Goal: Contribute content: Contribute content

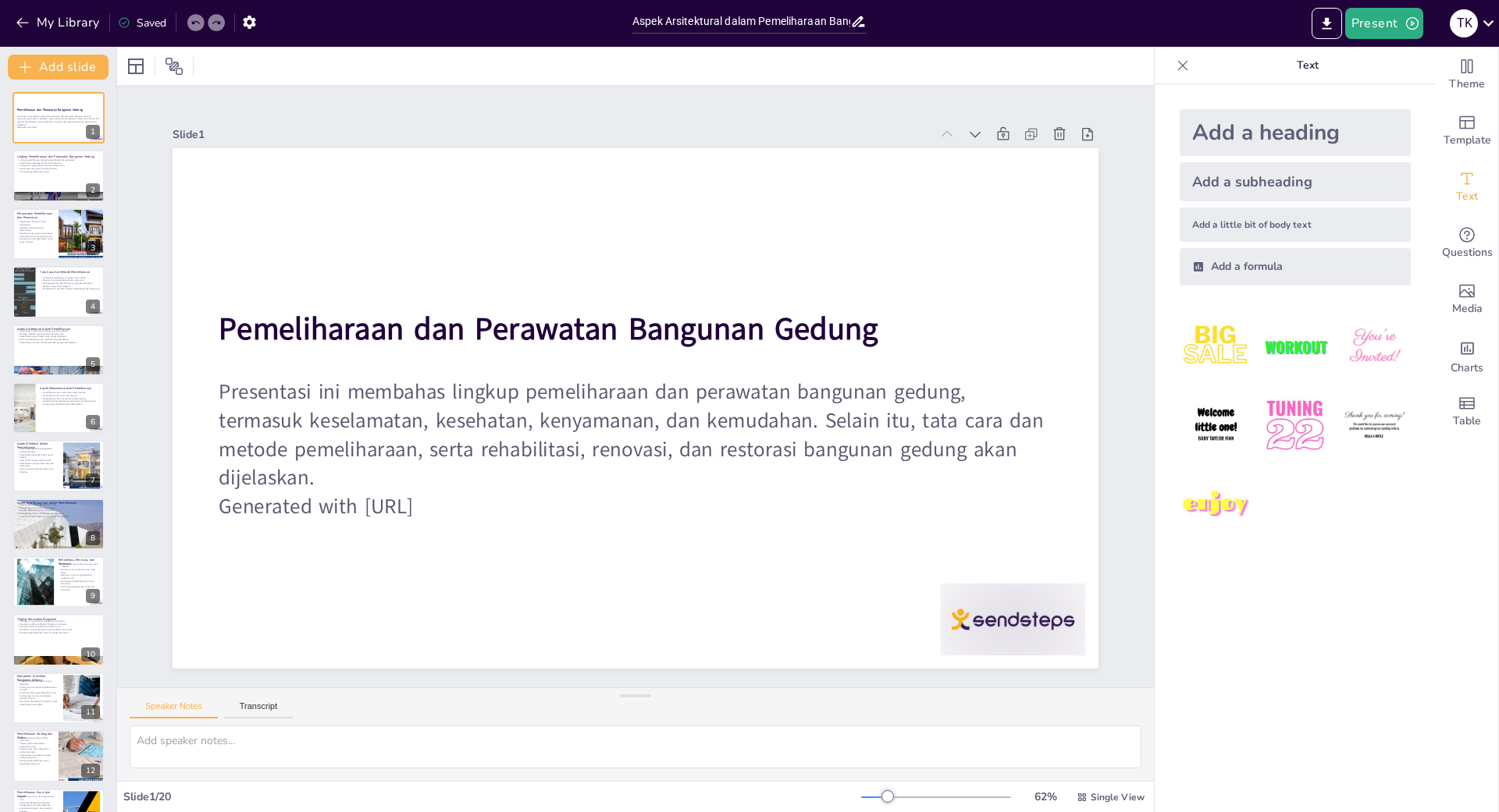
type input "Aspek Arsitektural dalam Pemeliharaan Bangunan: Menjaga Estetika dan Fungsi"
click at [54, 167] on p "Keselamatan bangunan menjadi prioritas" at bounding box center [59, 168] width 85 height 3
checkbox input "true"
type textarea "Lingkup pemeliharaan dan perawatan bangunan gedung terdiri dari dua aspek penti…"
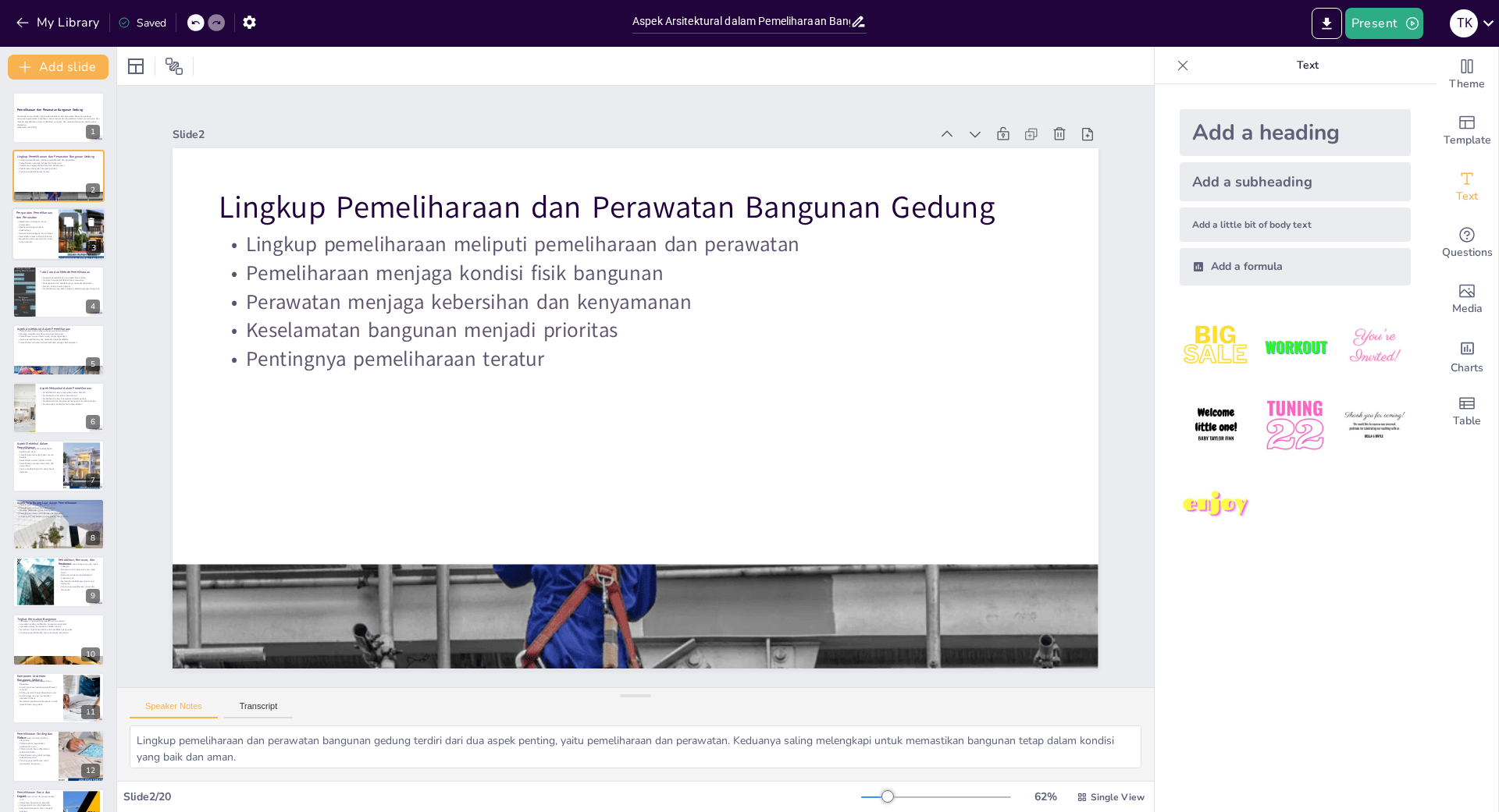
click at [59, 251] on div at bounding box center [82, 234] width 94 height 53
checkbox input "true"
type textarea "Keselamatan bangunan adalah aspek yang tidak boleh diabaikan dalam pemeliharaan…"
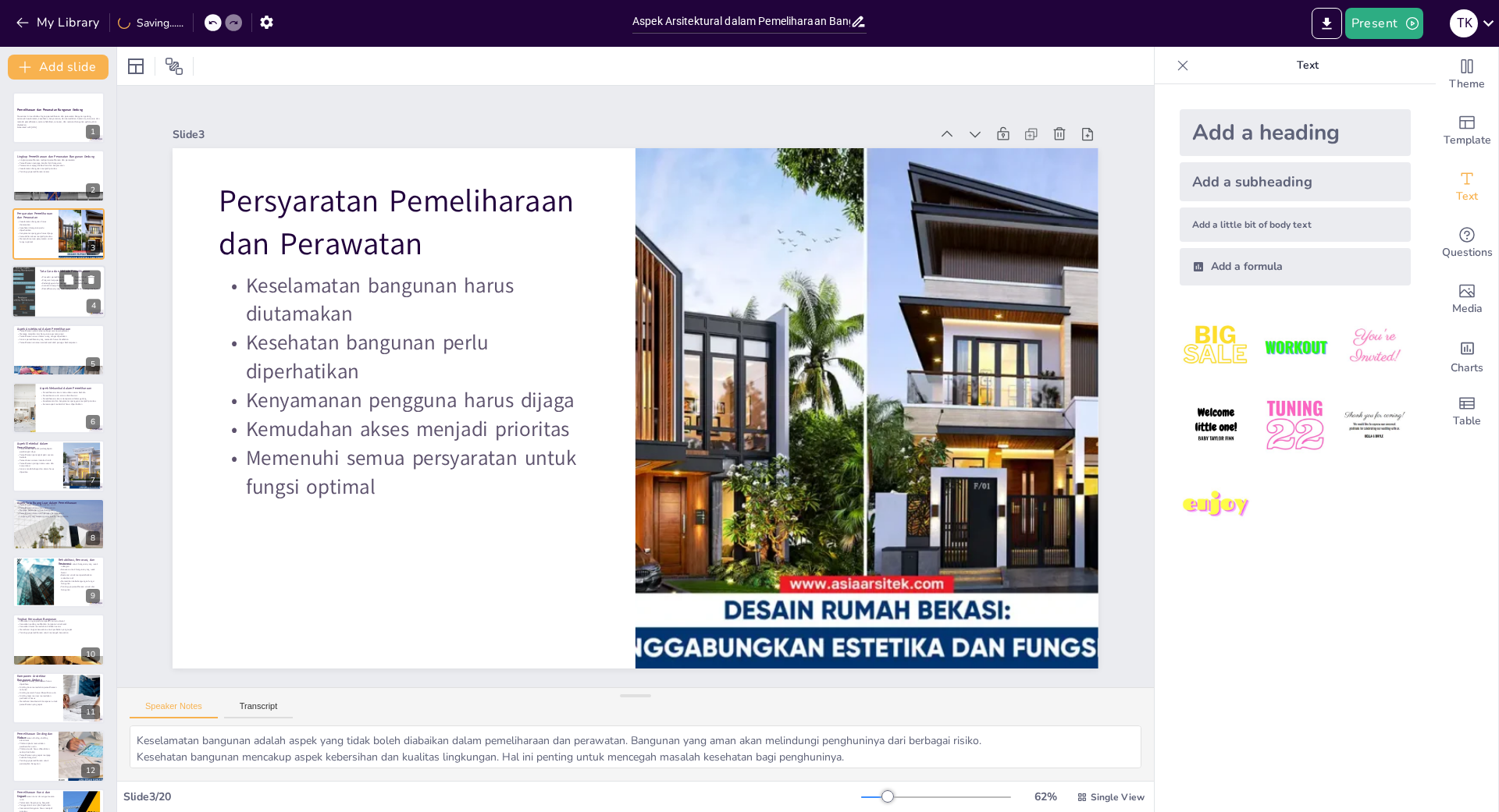
click at [74, 299] on div at bounding box center [59, 292] width 94 height 53
checkbox input "true"
type textarea "Mengikuti prosedur pemeliharaan yang tepat sangat penting untuk memastikan bahw…"
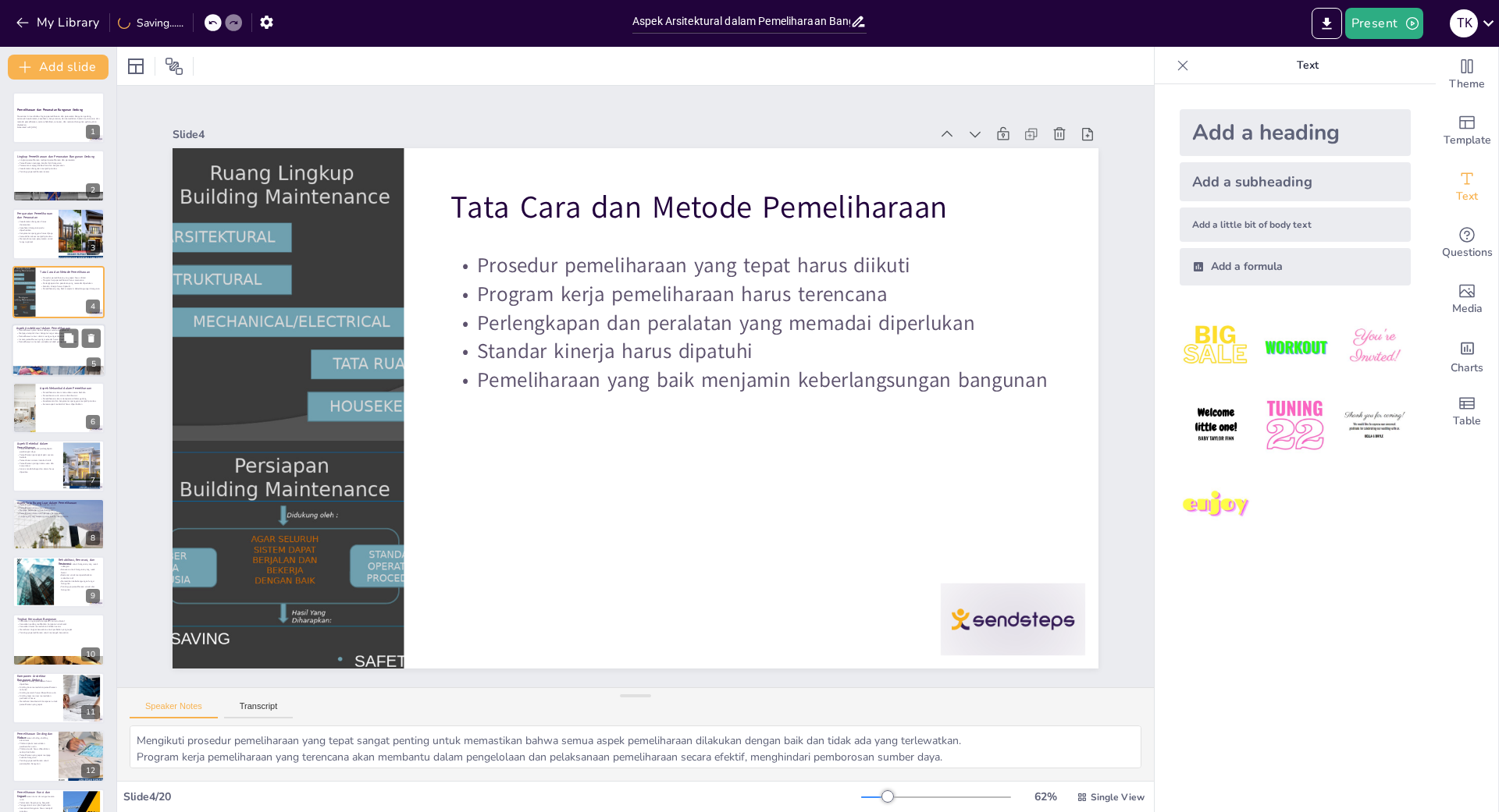
click at [67, 359] on div at bounding box center [59, 349] width 94 height 53
checkbox input "true"
type textarea "Memastikan jalan keluar dalam kondisi baik sangat penting untuk keselamatan pen…"
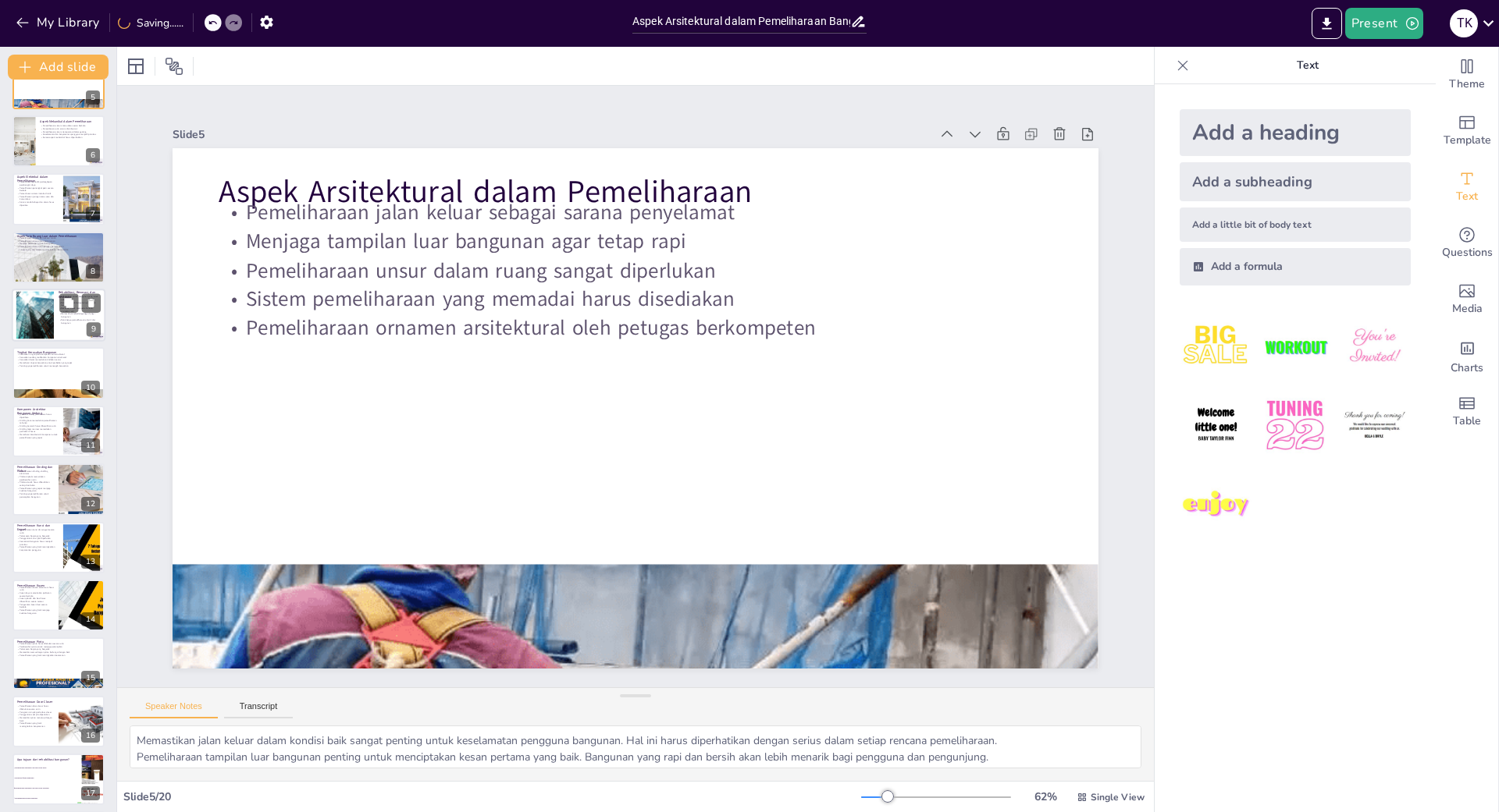
click at [60, 323] on p "Pentingnya pemeliharaan untuk nilai bangunan" at bounding box center [80, 321] width 42 height 6
checkbox input "true"
type textarea "Rehabilitasi bertujuan untuk memperbaiki bangunan yang rusak sebagian, menjaga …"
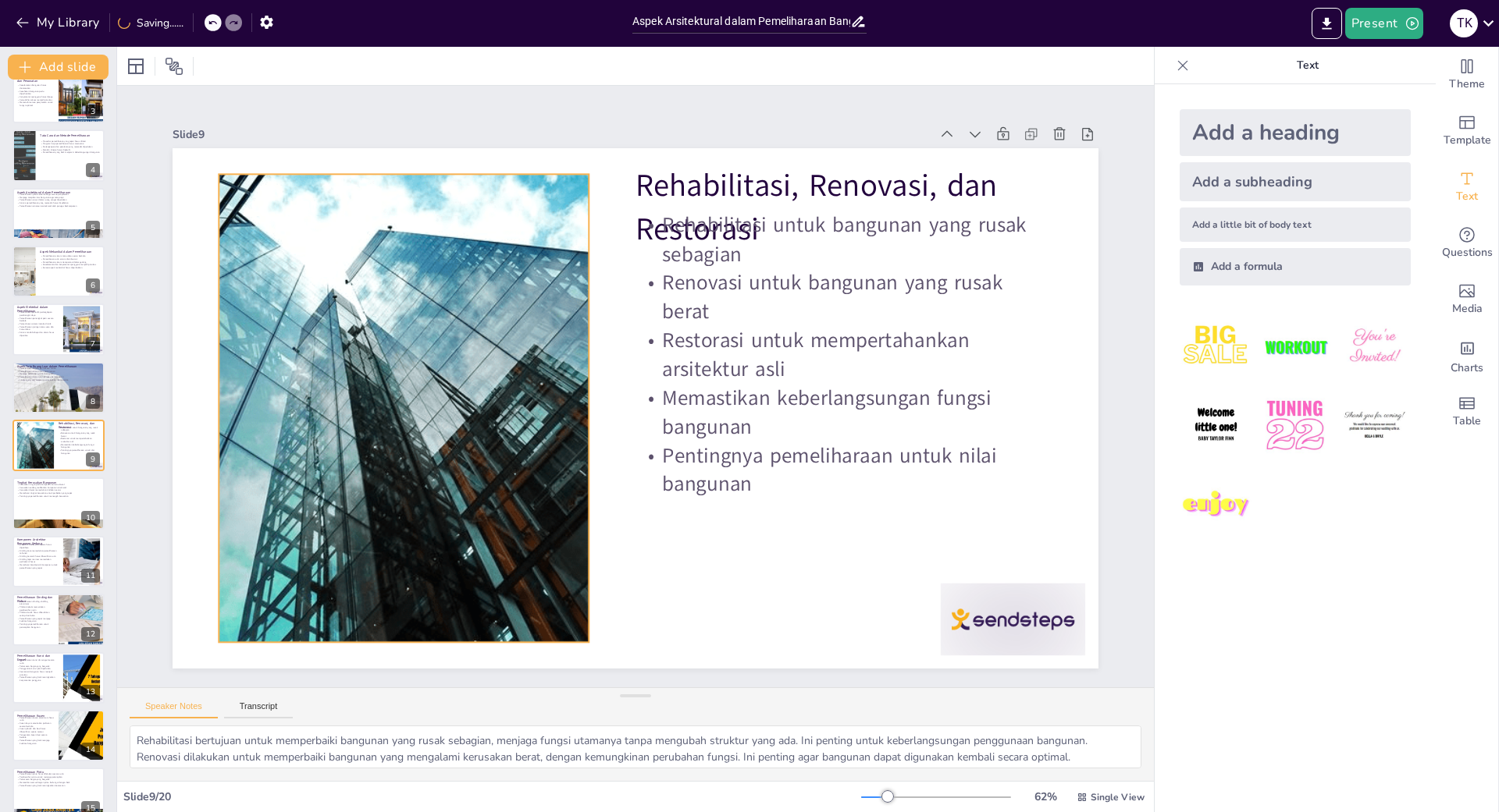
click at [750, 311] on p "Renovasi untuk bangunan yang rusak berat" at bounding box center [843, 297] width 417 height 58
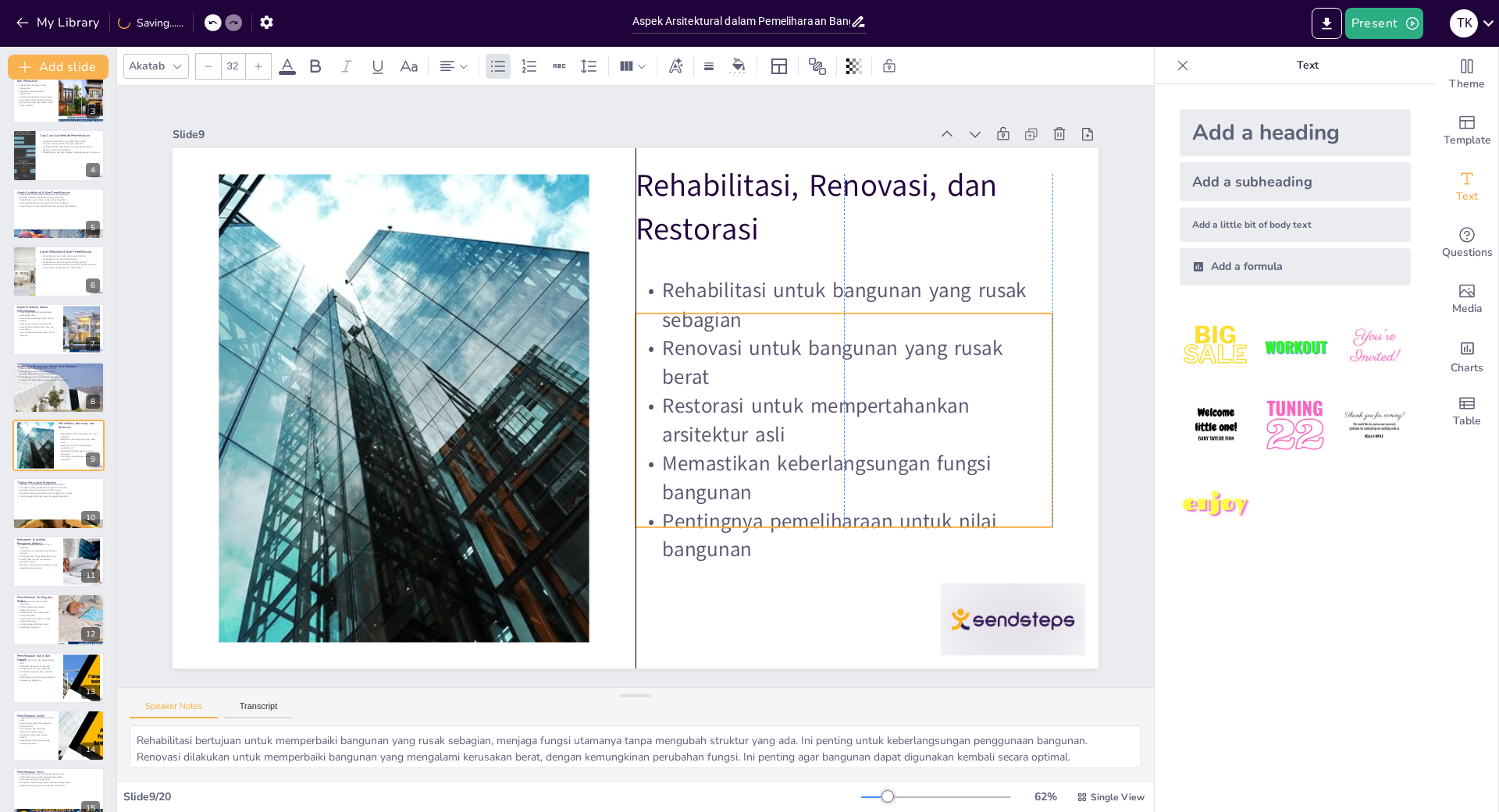
drag, startPoint x: 842, startPoint y: 460, endPoint x: 838, endPoint y: 526, distance: 66.1
click at [838, 526] on p "Pentingnya pemeliharaan untuk nilai bangunan" at bounding box center [843, 535] width 417 height 58
click at [29, 499] on div at bounding box center [59, 504] width 94 height 53
checkbox input "true"
type textarea "Kerusakan ringan biasanya terjadi pada komponen non-struktural dan dapat diperb…"
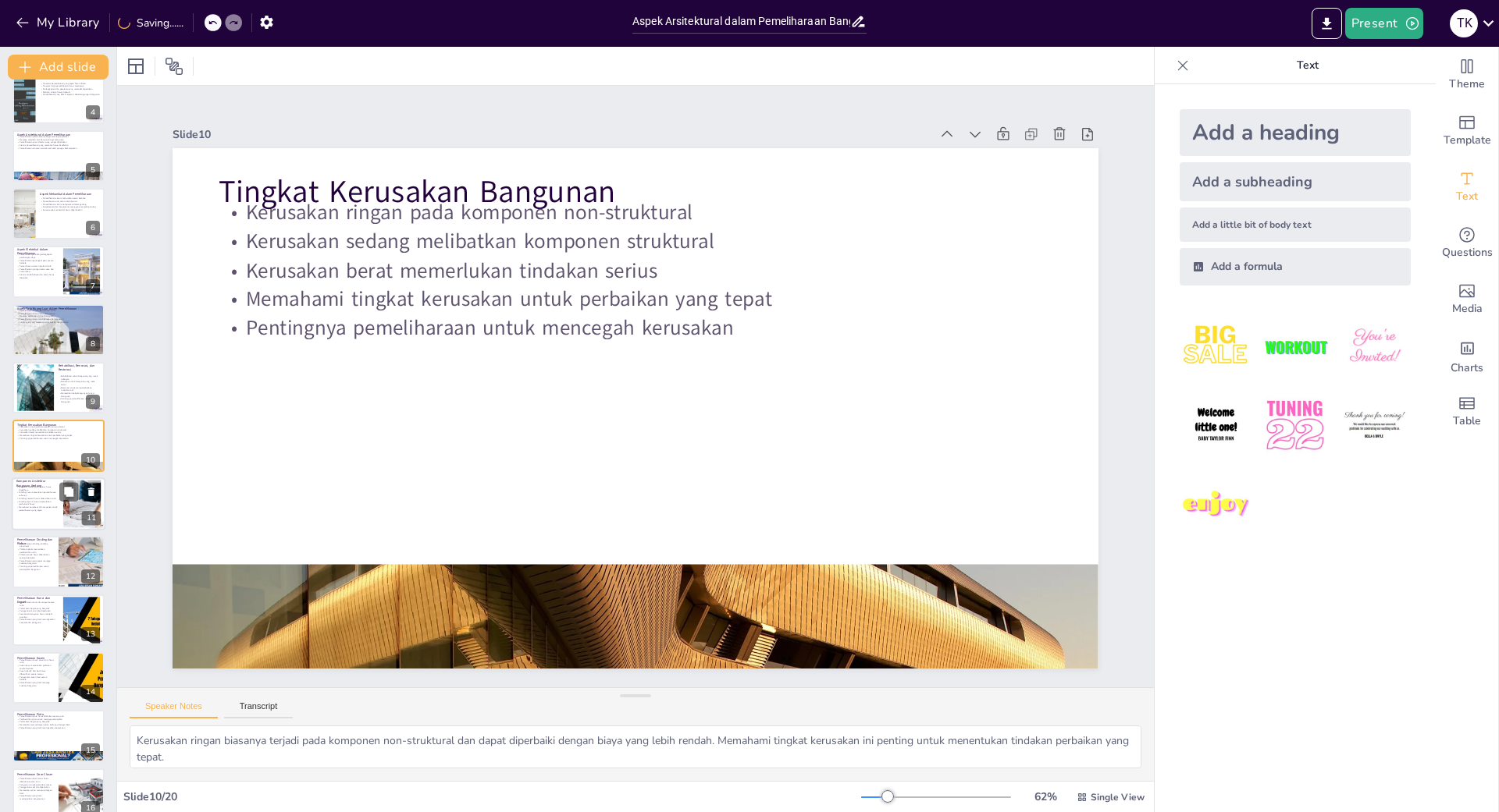
scroll to position [447, 0]
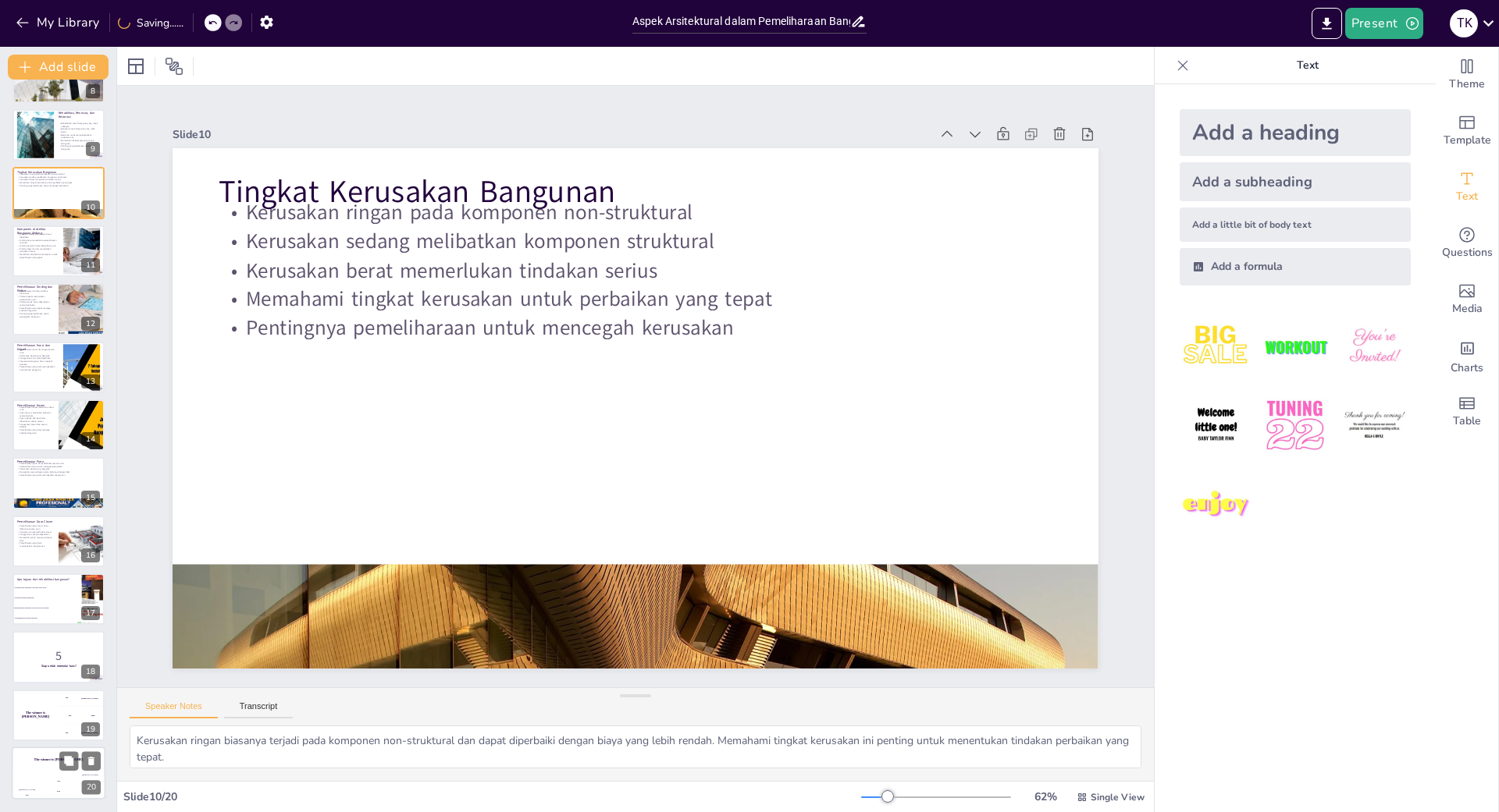
click at [60, 773] on div "The winner is [PERSON_NAME]" at bounding box center [59, 760] width 94 height 27
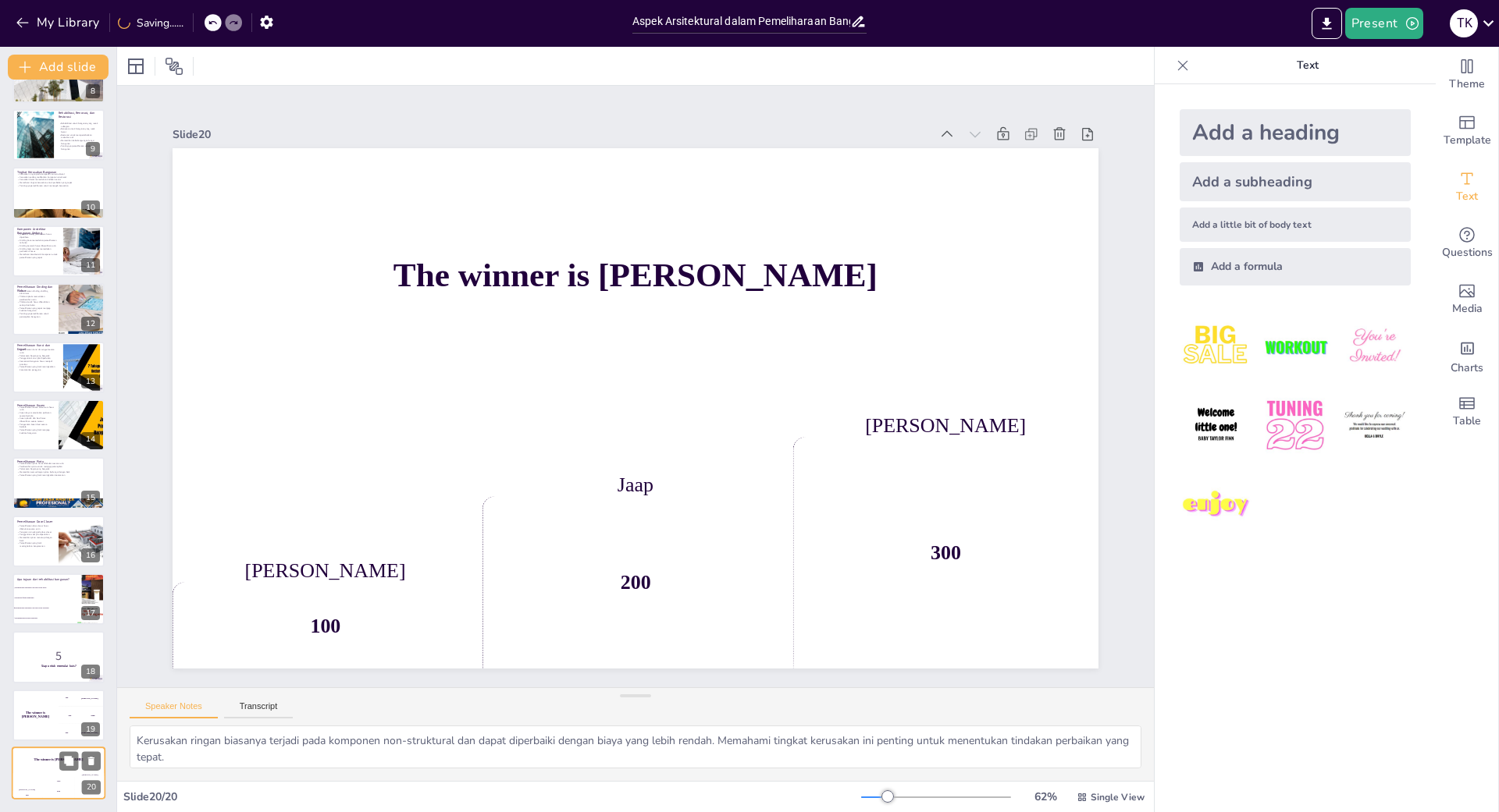
checkbox input "true"
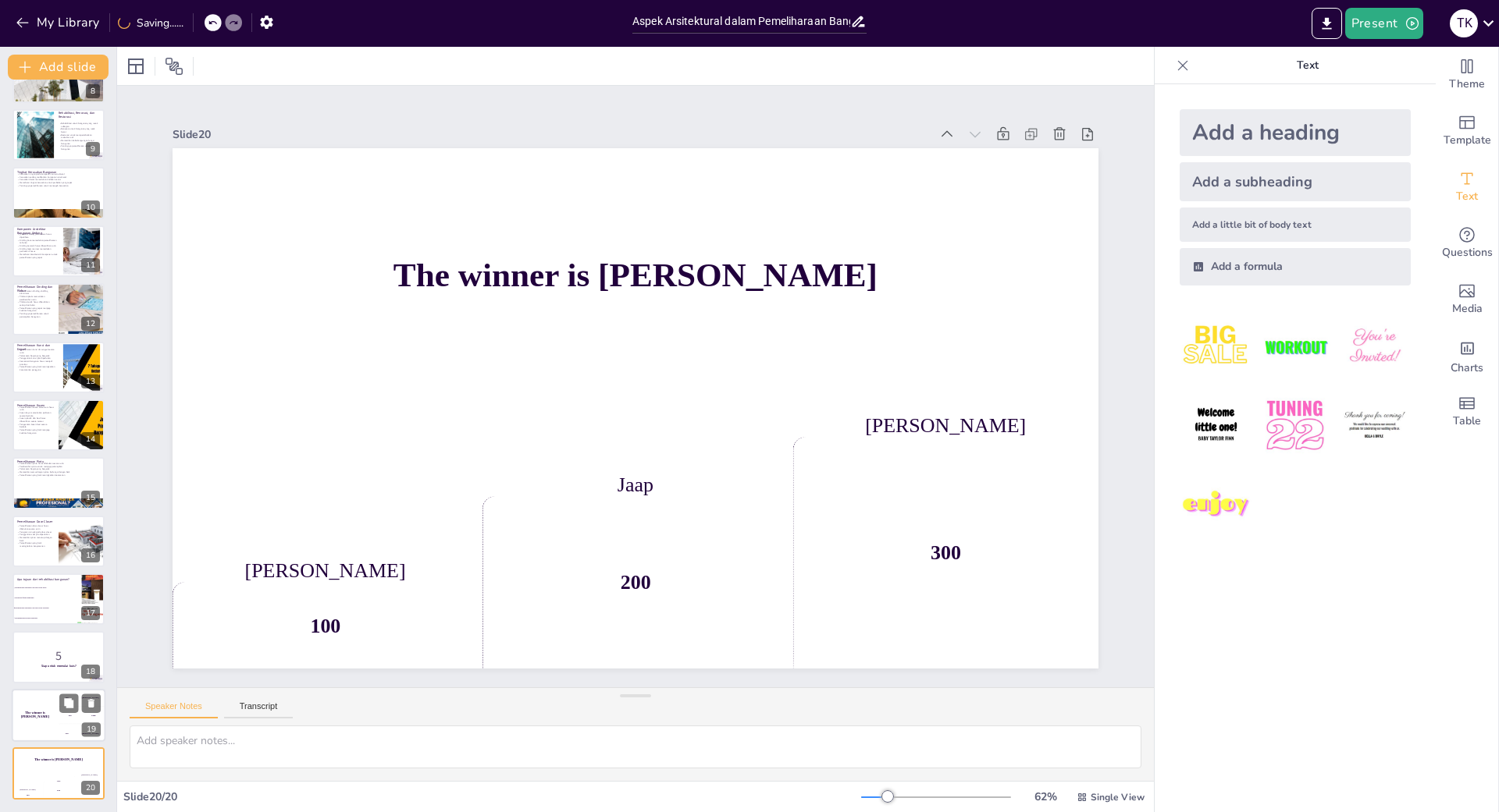
click at [51, 727] on div "The winner is [PERSON_NAME]" at bounding box center [35, 715] width 47 height 53
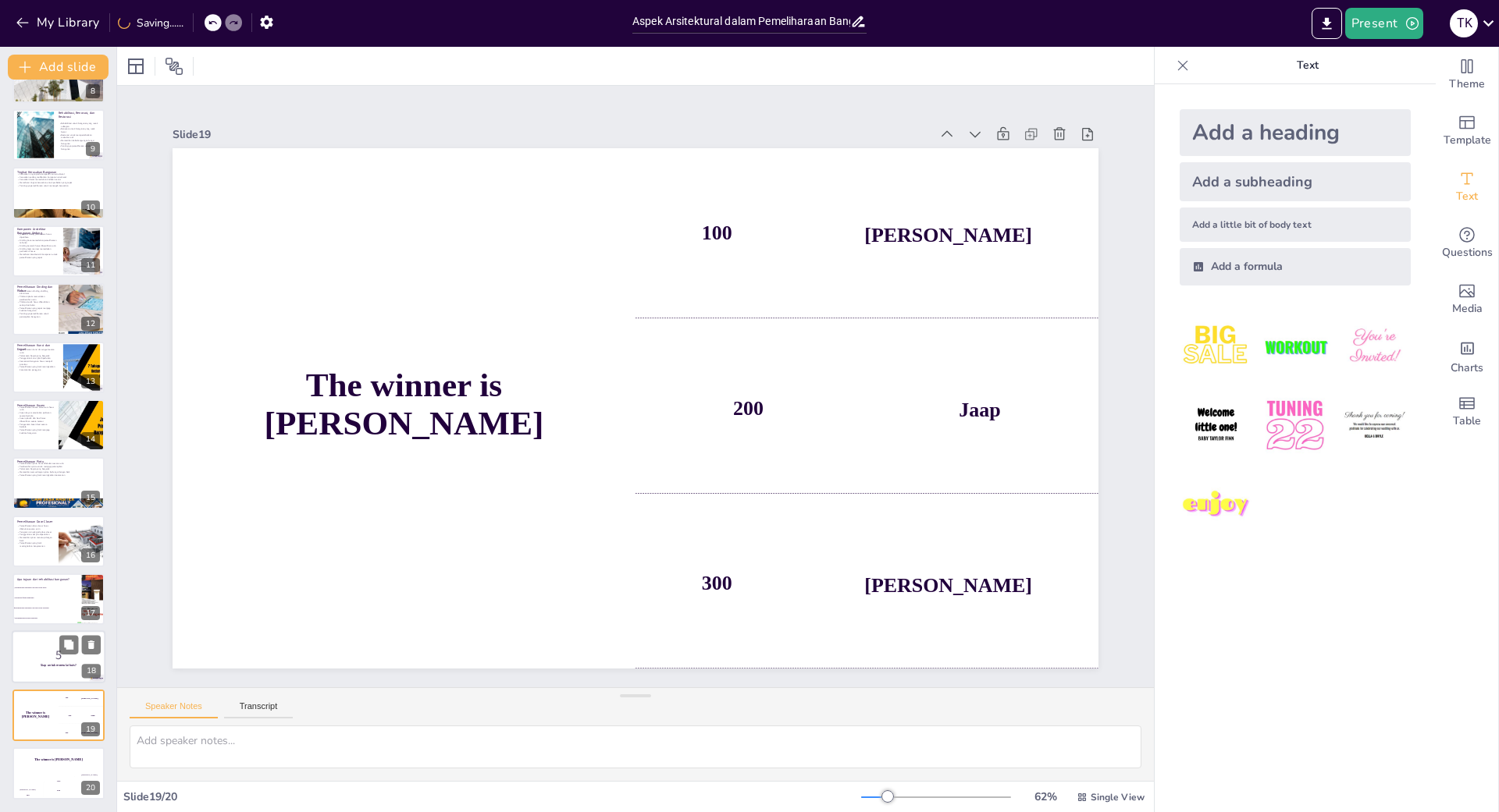
click at [51, 673] on div at bounding box center [59, 657] width 94 height 53
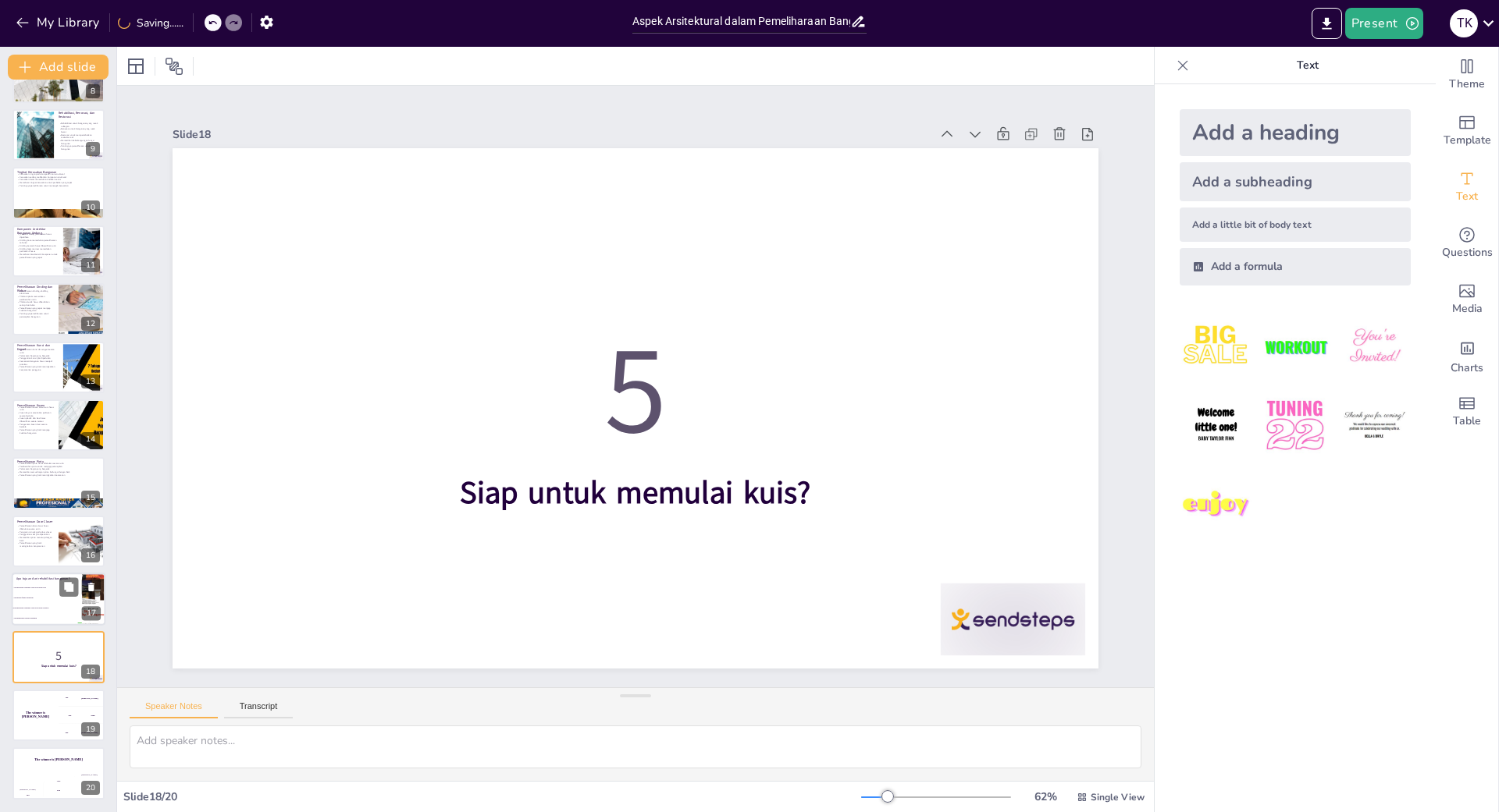
click at [59, 597] on li "Mengubah fungsi bangunan" at bounding box center [47, 598] width 70 height 10
checkbox input "true"
type textarea "Jawaban yang benar adalah "Memperbaiki bangunan yang telah rusak sebagian" yang…"
checkbox input "true"
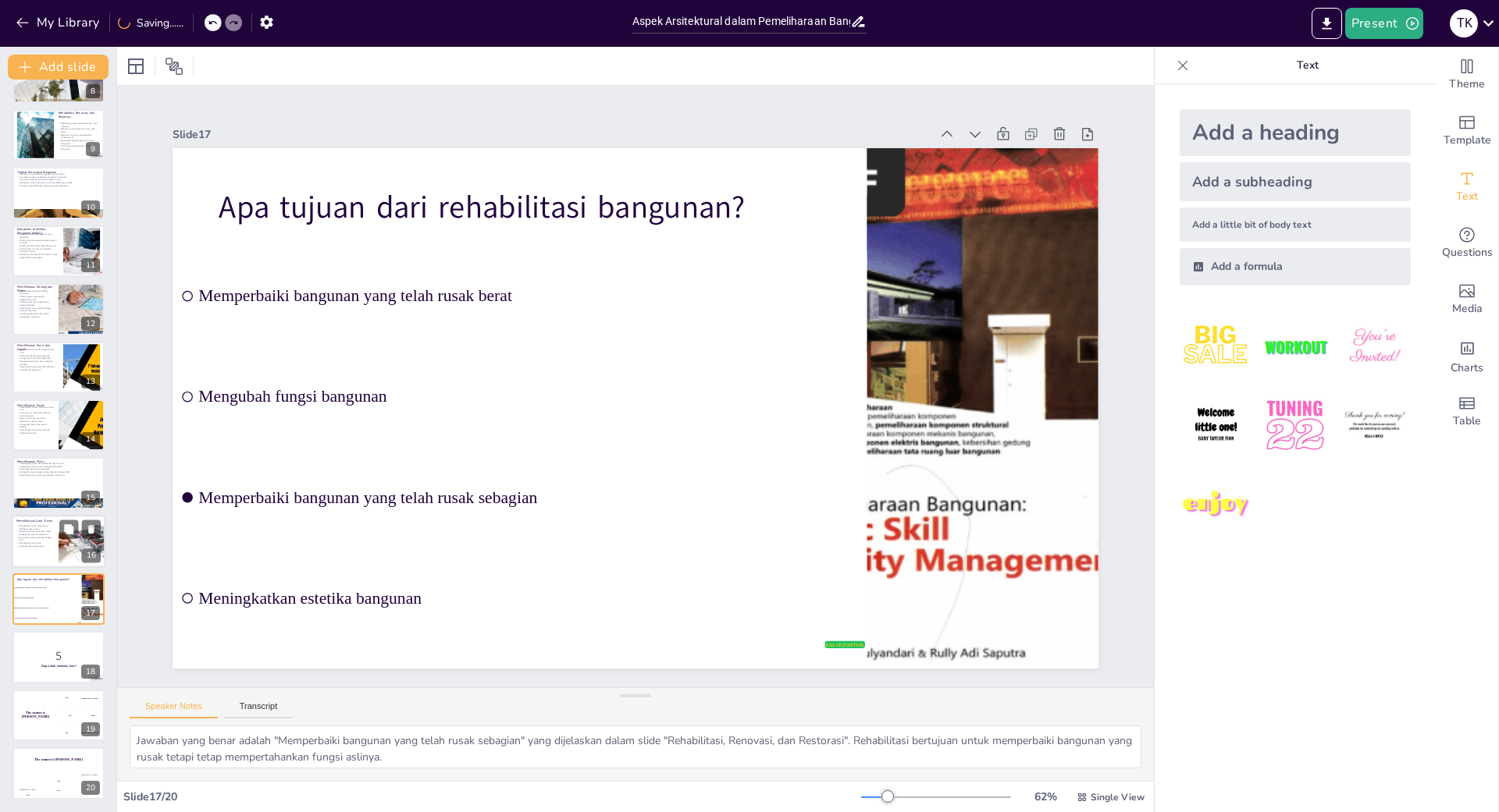
checkbox input "true"
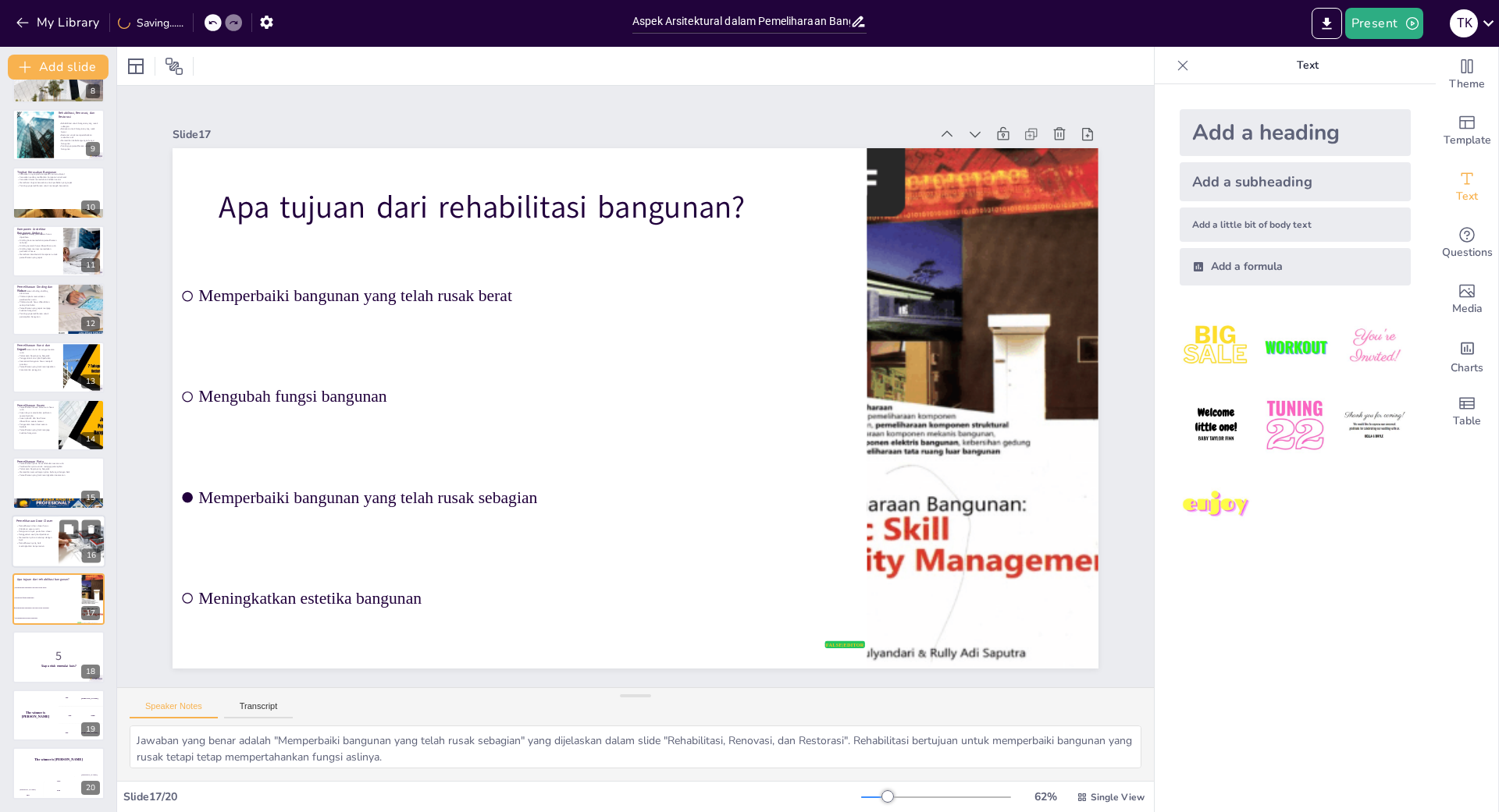
checkbox input "true"
click at [62, 539] on div "Pemeliharaan Door Closer Pemeliharaan door closer harus dilakukan secara rutin …" at bounding box center [59, 541] width 94 height 53
checkbox input "true"
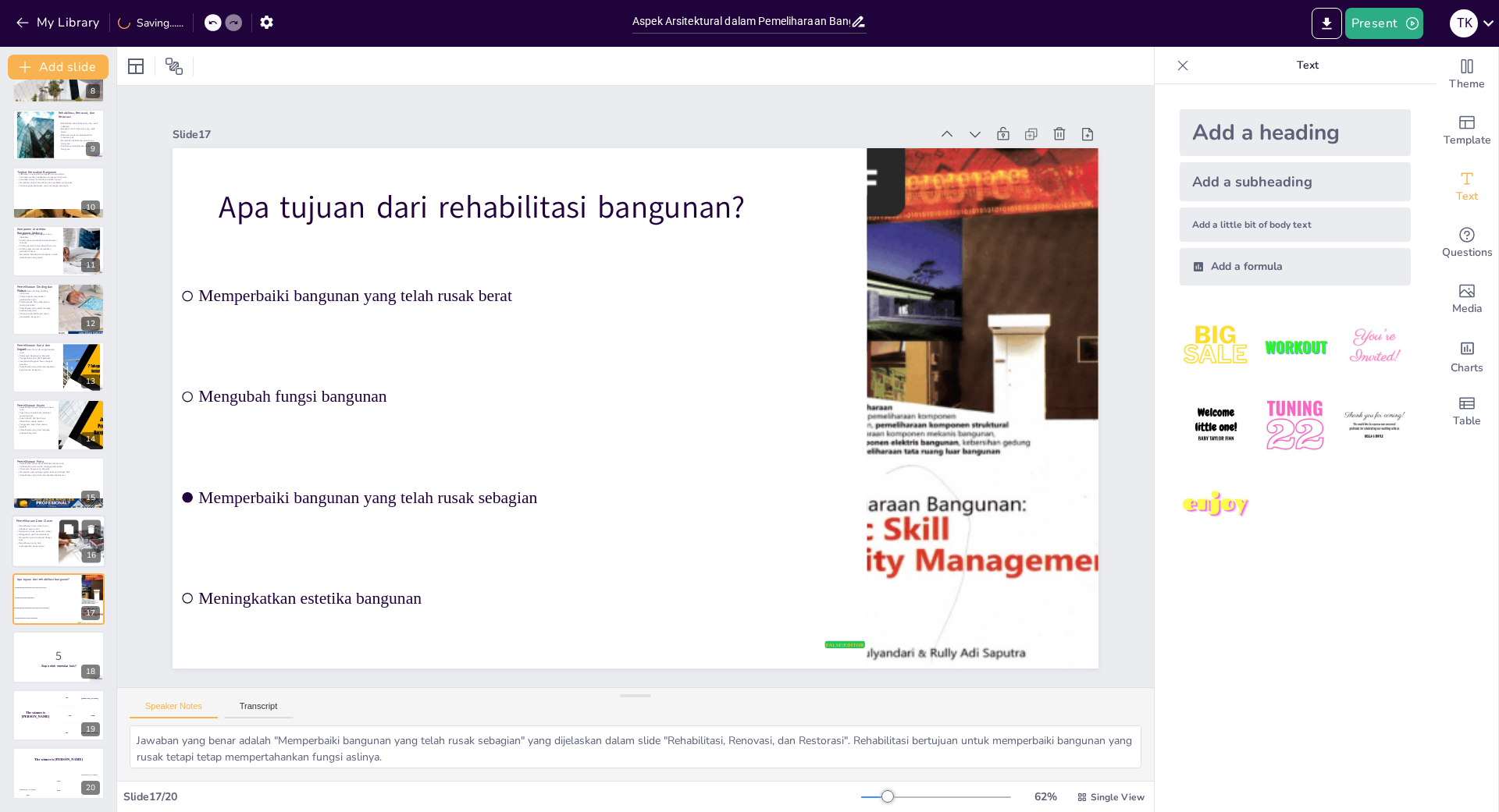
type textarea "Melakukan pemeliharaan door closer secara rutin sangat penting untuk menjaga fu…"
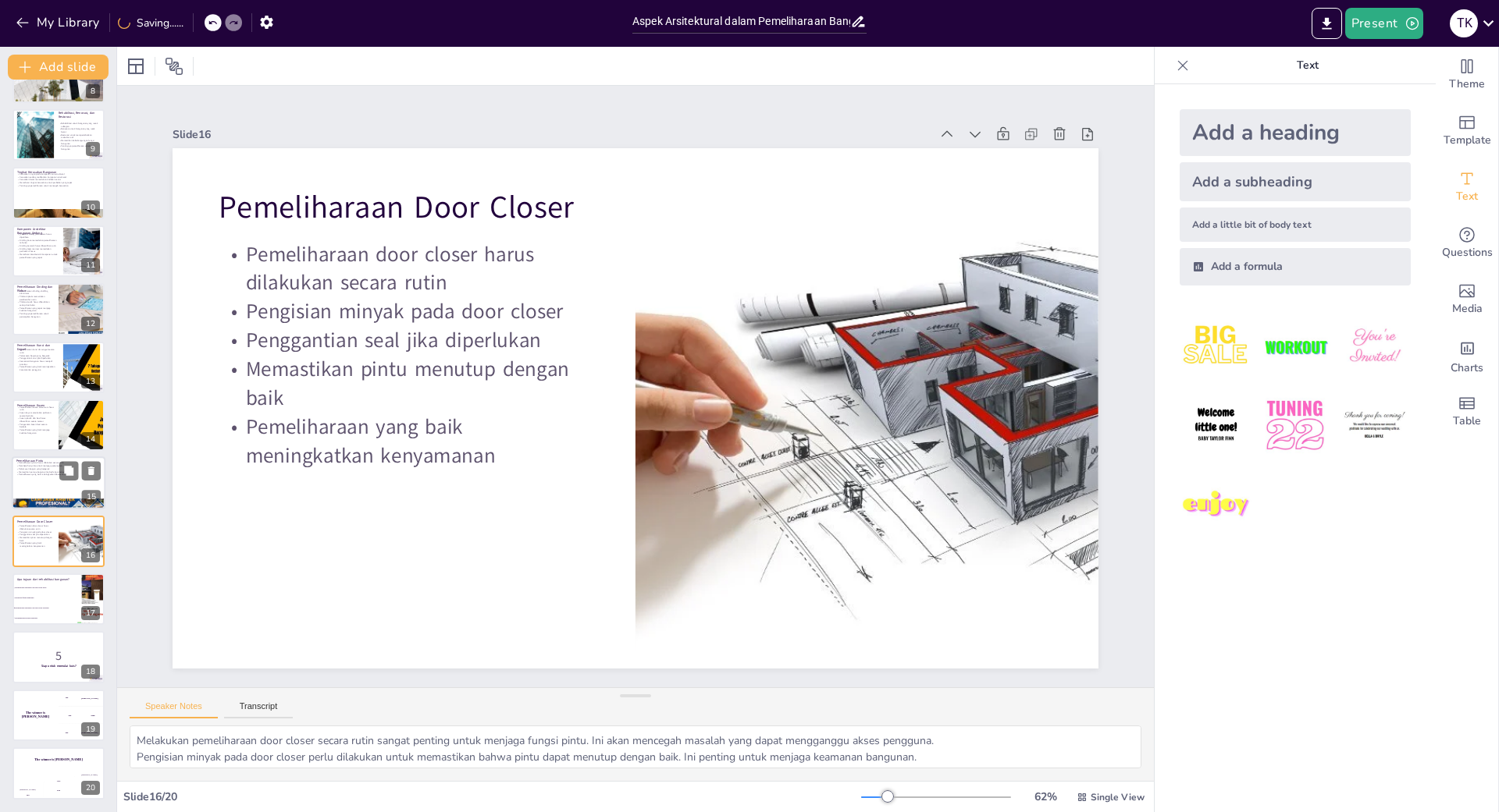
click at [39, 477] on div at bounding box center [59, 484] width 94 height 53
checkbox input "true"
type textarea "Melakukan pemeliharaan pintu secara rutin sangat penting untuk menjaga fungsi d…"
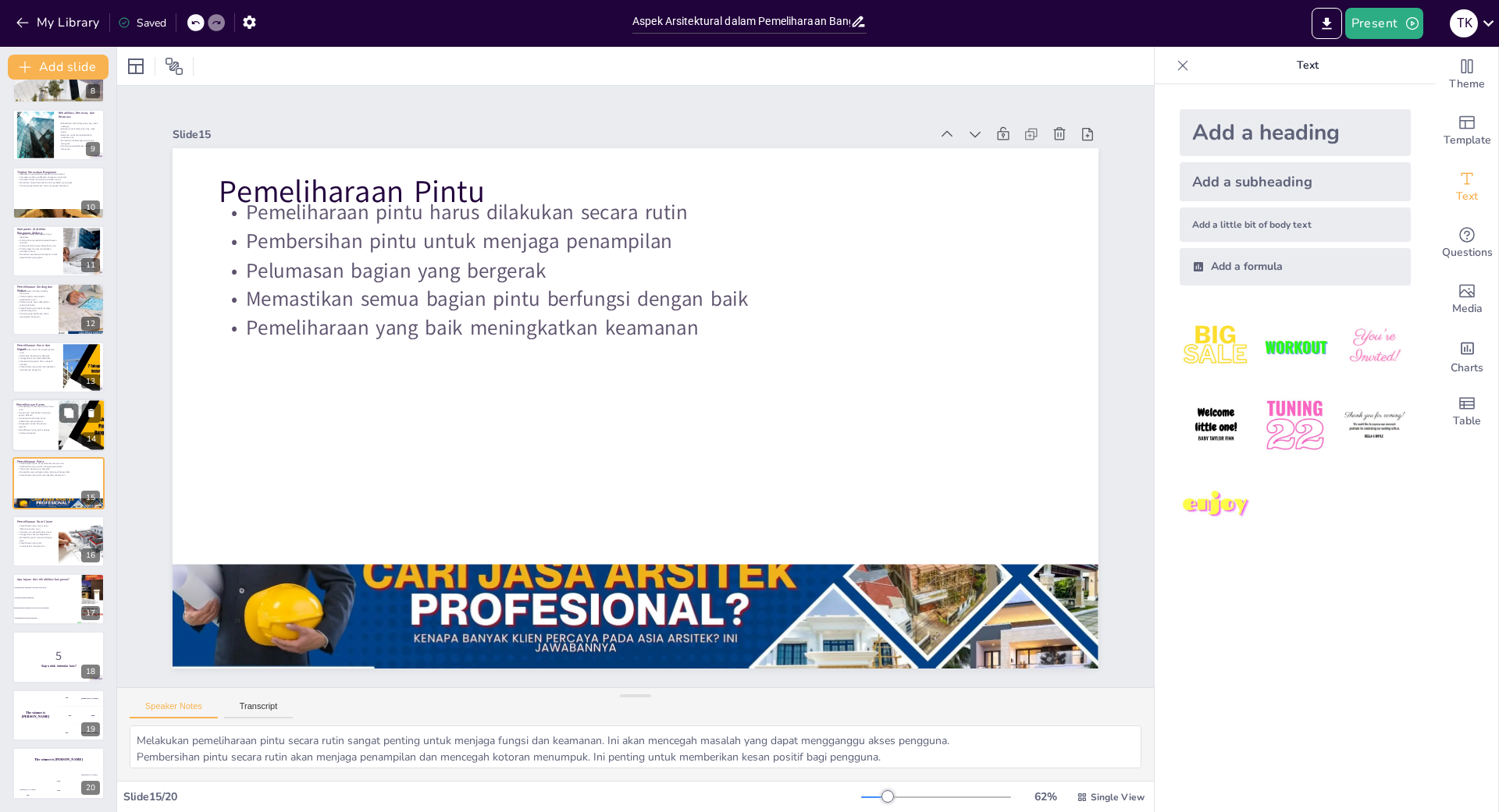
click at [41, 411] on p "Kusen kayu memerlukan polituran secara berkala" at bounding box center [35, 414] width 38 height 6
checkbox input "true"
type textarea "Kusen aluminium harus dibersihkan secara rutin dan diperiksa sealant untuk menj…"
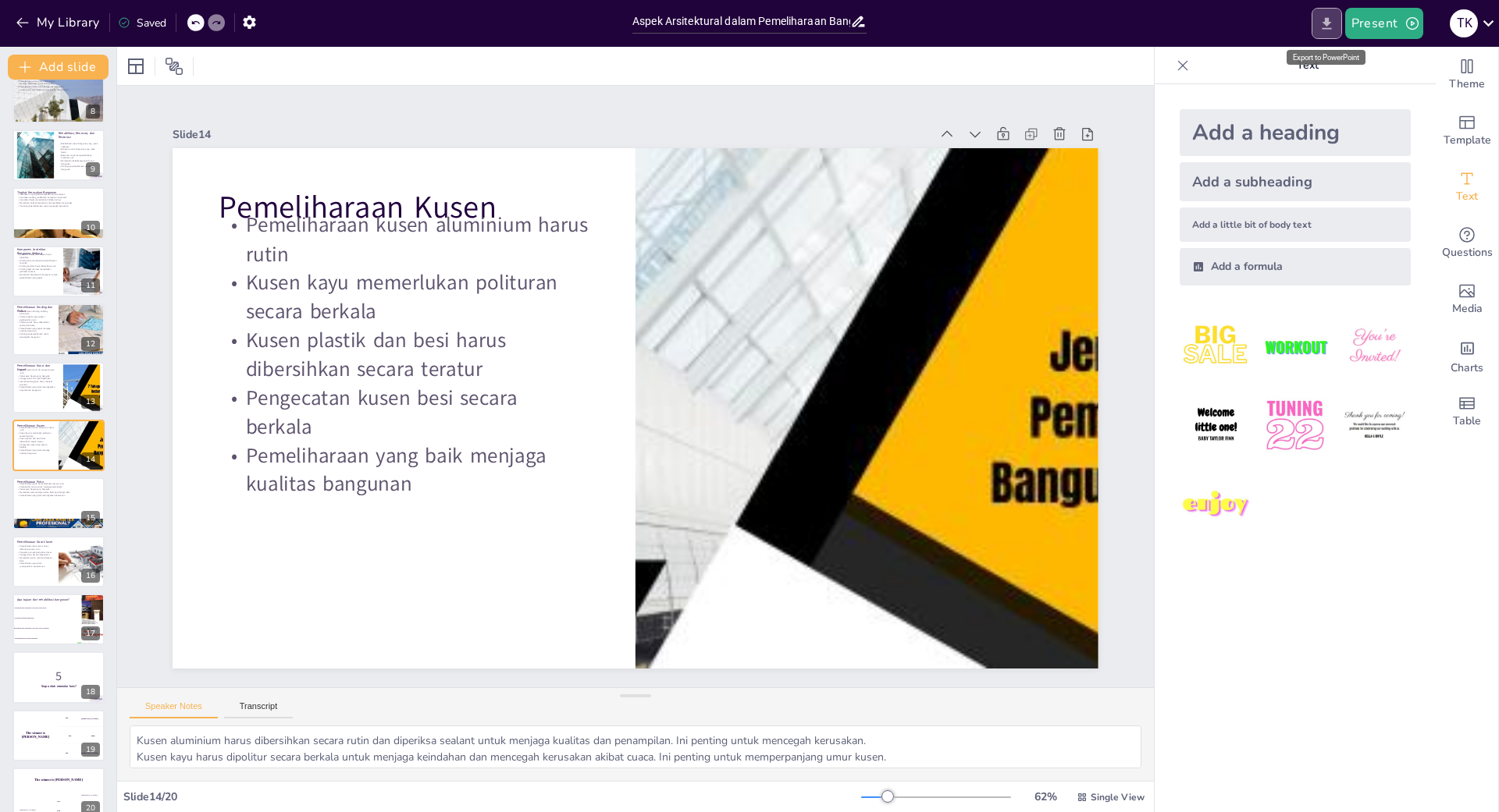
click at [1323, 31] on icon "Export to PowerPoint" at bounding box center [1327, 24] width 17 height 17
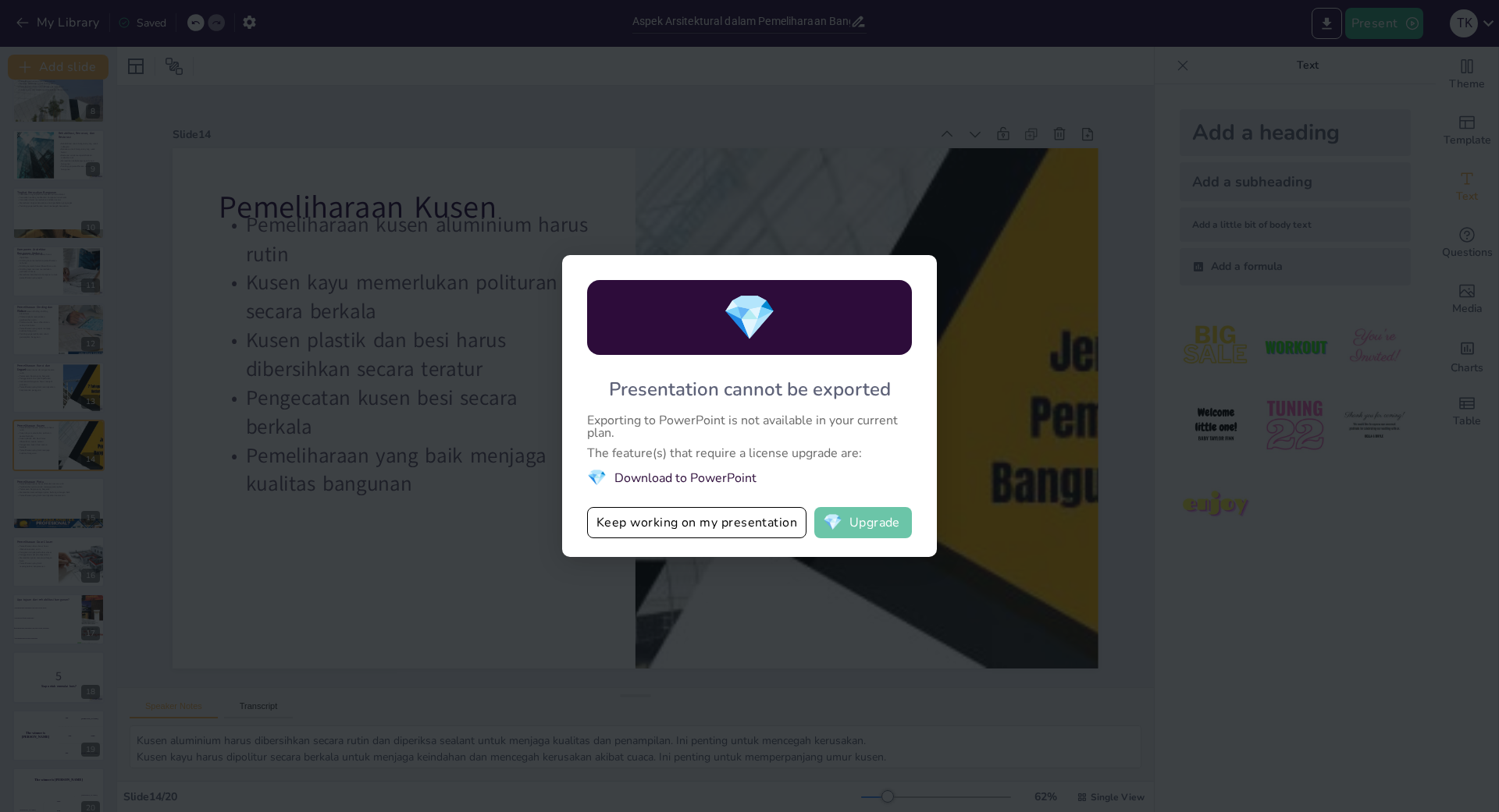
click at [836, 530] on span "💎" at bounding box center [832, 523] width 19 height 16
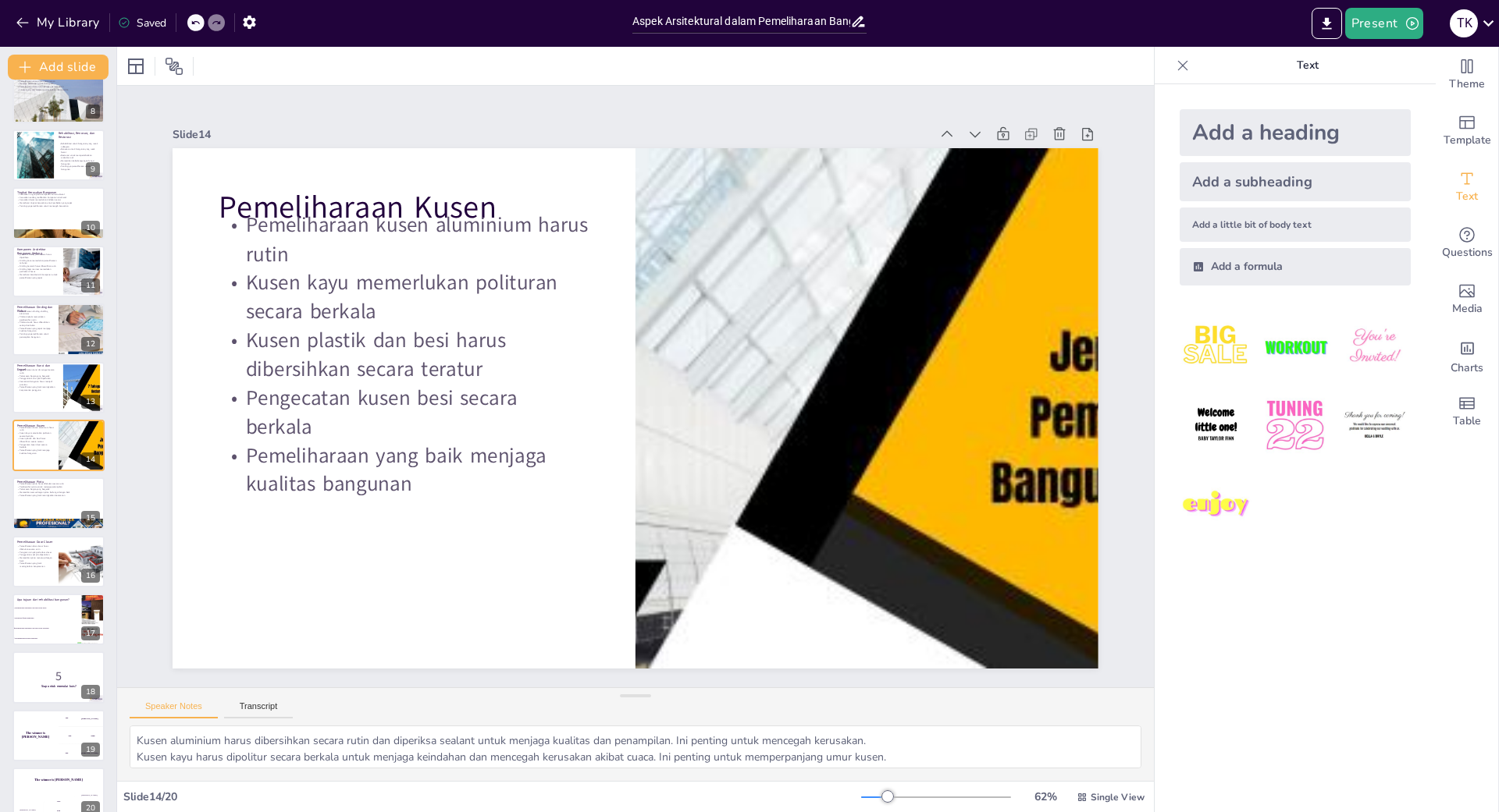
scroll to position [0, 0]
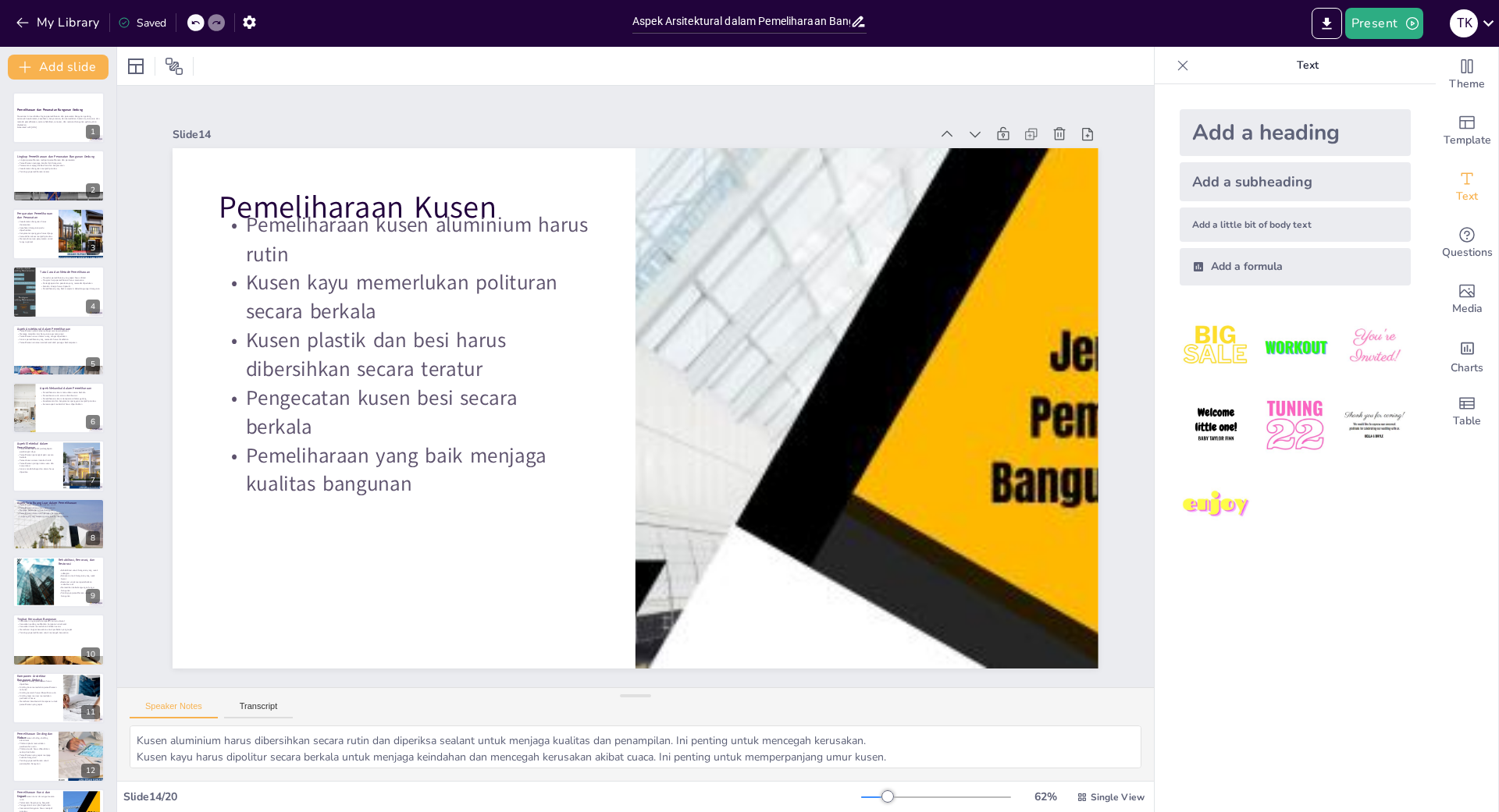
click at [10, 119] on div "Pemeliharaan dan Perawatan Bangunan Gedung Presentasi ini membahas lingkup peme…" at bounding box center [58, 670] width 117 height 1155
click at [43, 120] on p "Presentasi ini membahas lingkup pemeliharaan dan perawatan bangunan gedung, ter…" at bounding box center [59, 121] width 85 height 12
checkbox input "true"
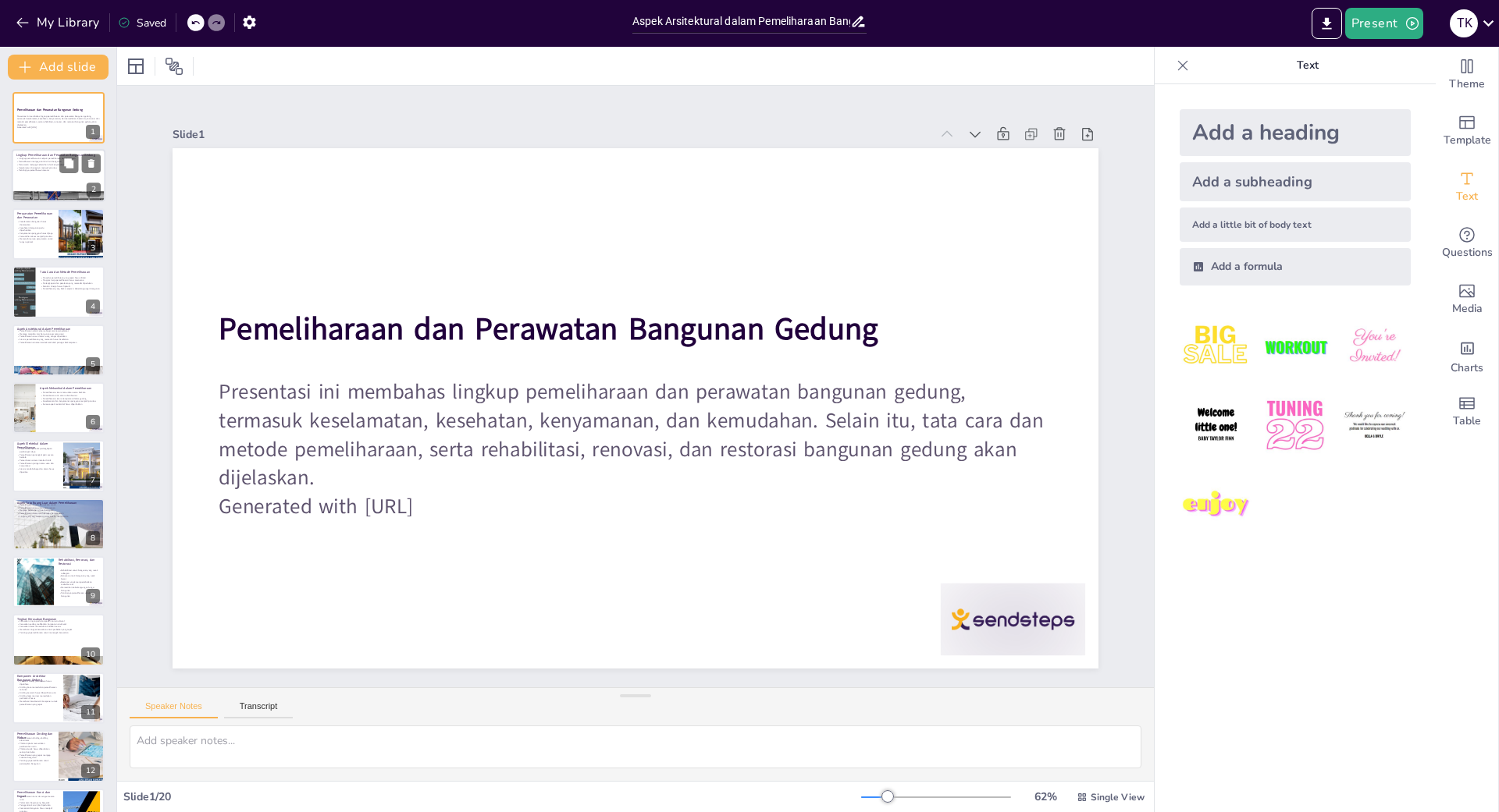
click at [43, 179] on div at bounding box center [59, 176] width 94 height 53
checkbox input "true"
type textarea "Lingkup pemeliharaan dan perawatan bangunan gedung terdiri dari dua aspek penti…"
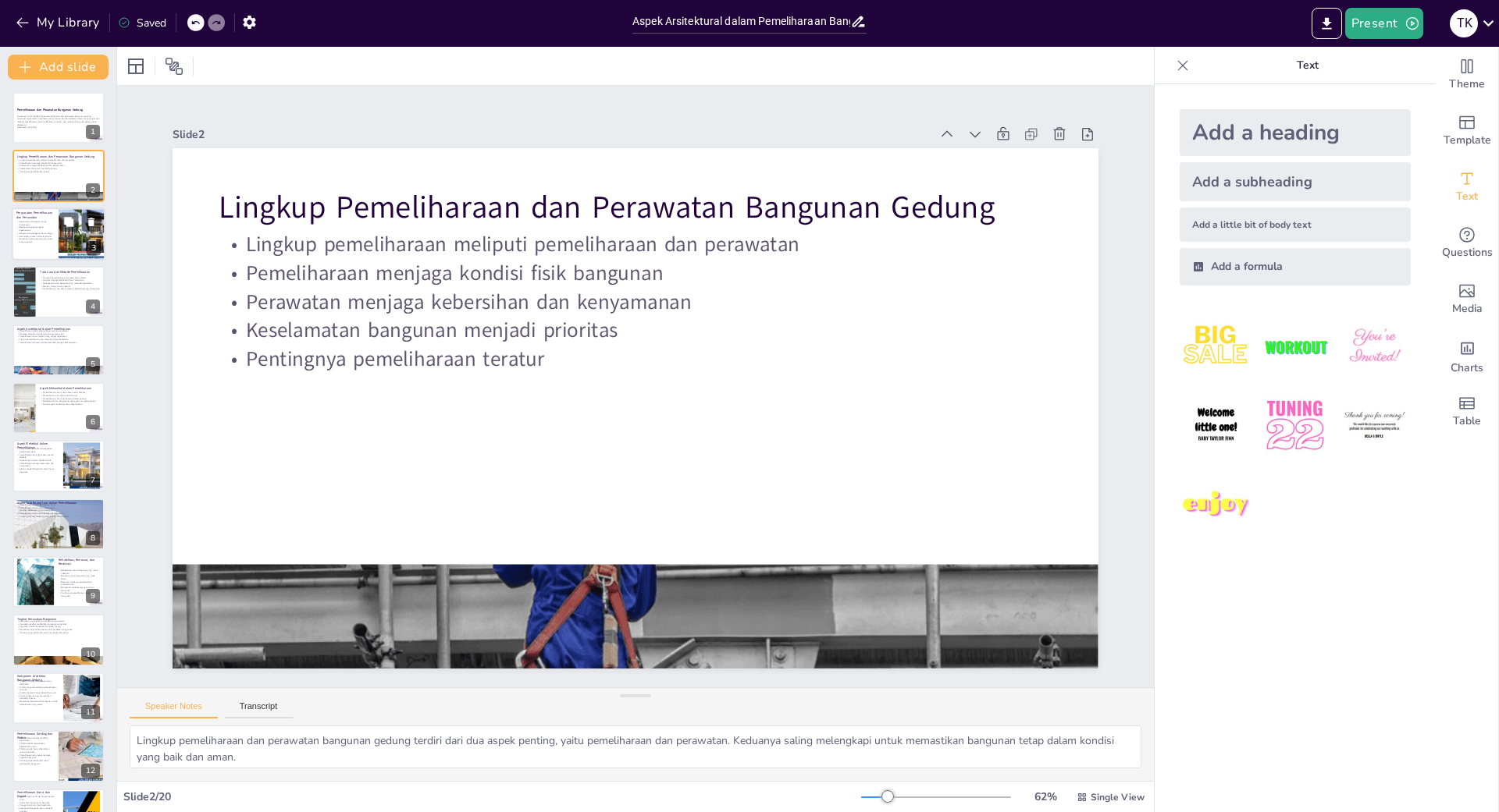
click at [49, 230] on p "Kesehatan bangunan perlu diperhatikan" at bounding box center [35, 229] width 38 height 6
checkbox input "true"
type textarea "Keselamatan bangunan adalah aspek yang tidak boleh diabaikan dalam pemeliharaan…"
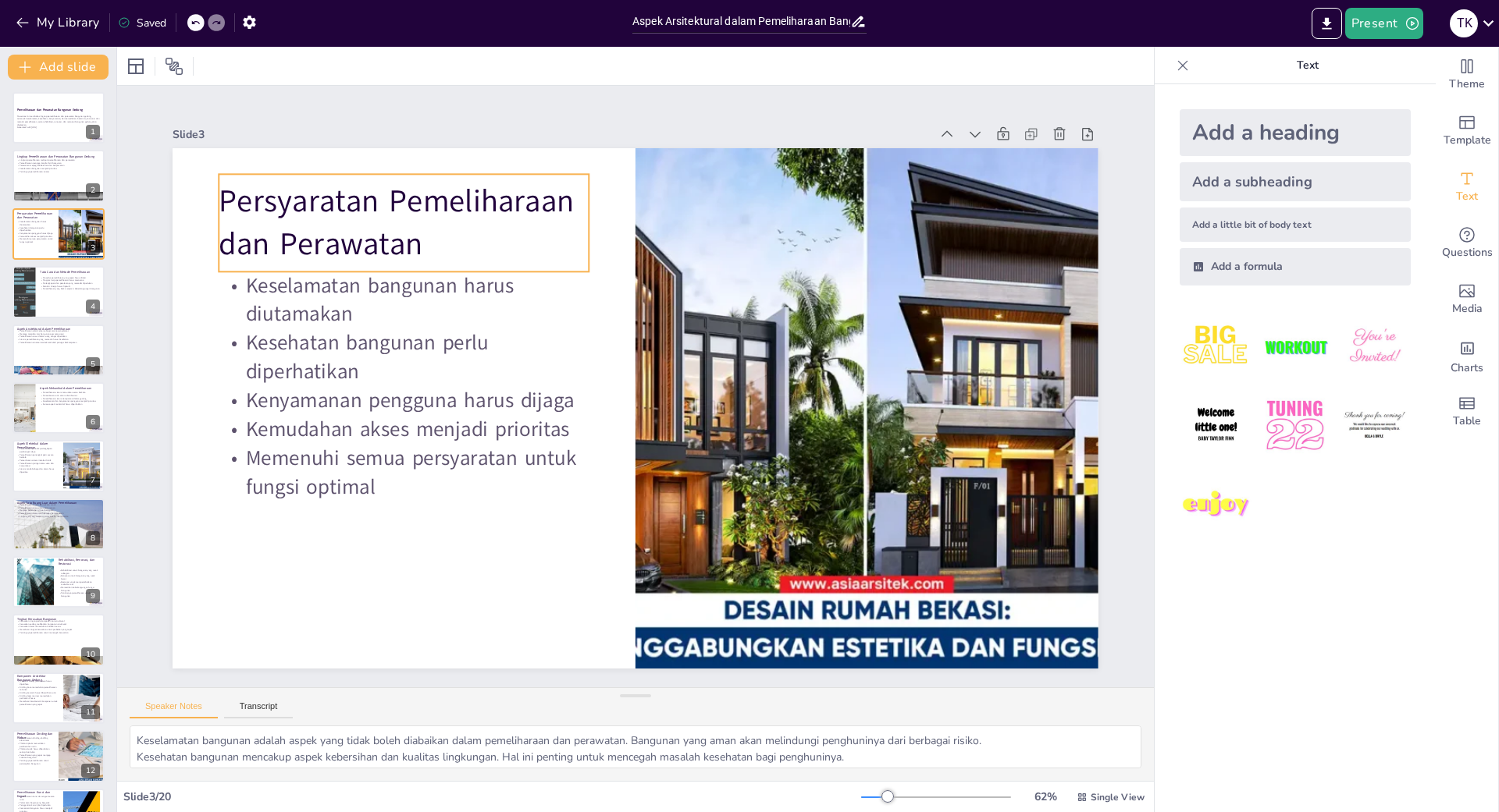
click at [778, 222] on div at bounding box center [867, 408] width 926 height 520
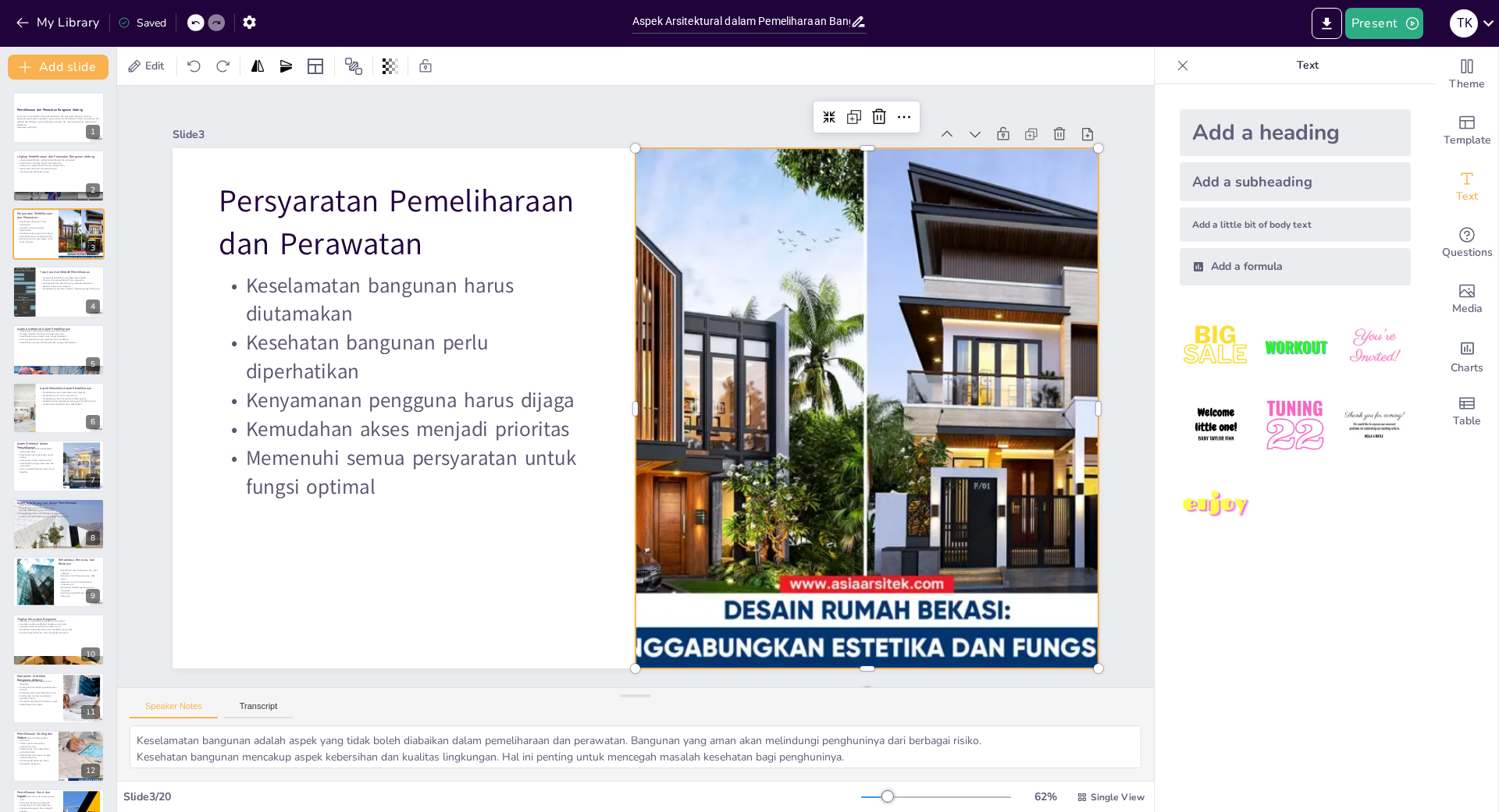
click at [778, 222] on div at bounding box center [867, 408] width 926 height 520
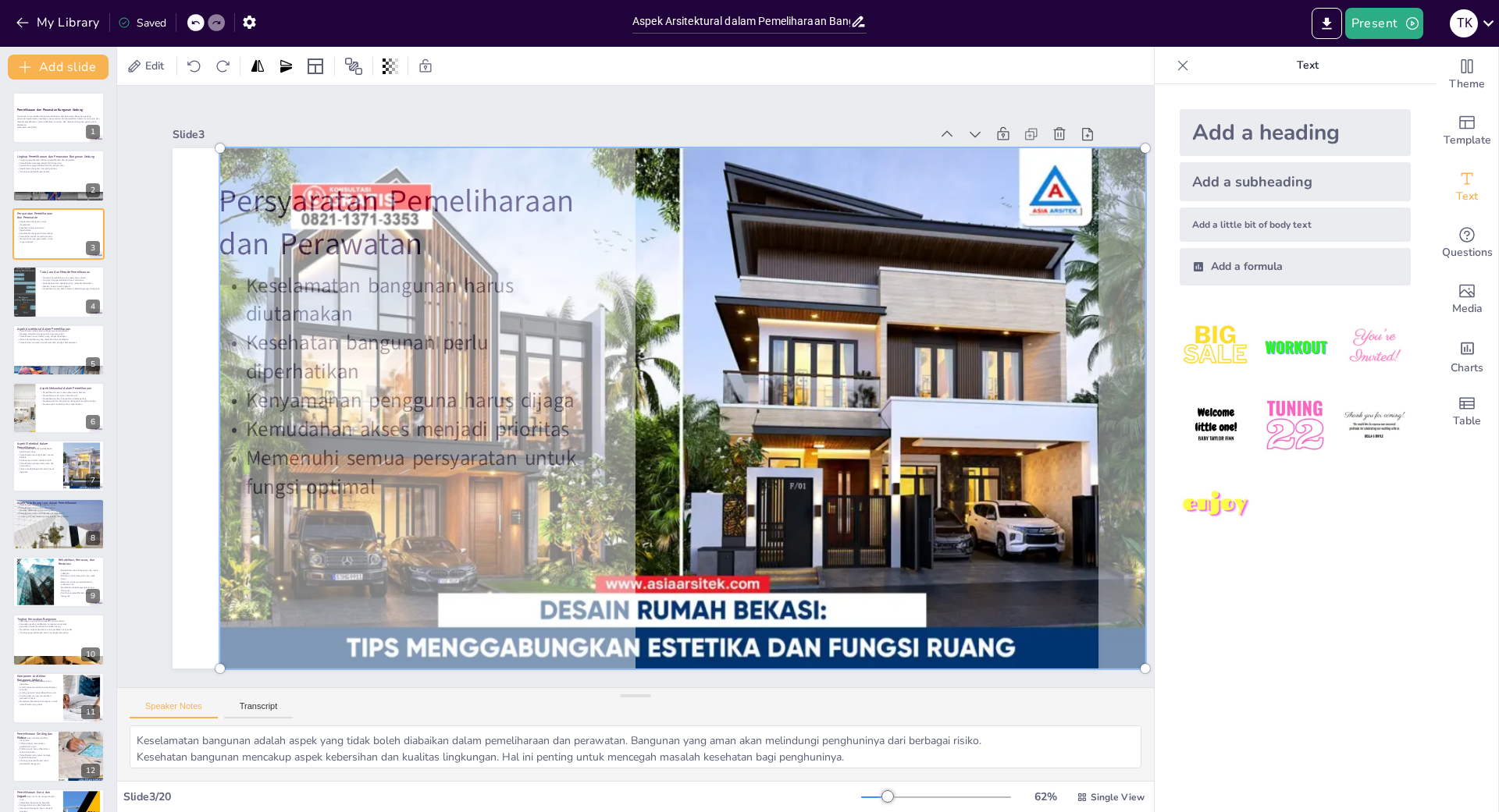
drag, startPoint x: 735, startPoint y: 246, endPoint x: 400, endPoint y: 290, distance: 337.9
click at [400, 290] on div at bounding box center [682, 409] width 944 height 540
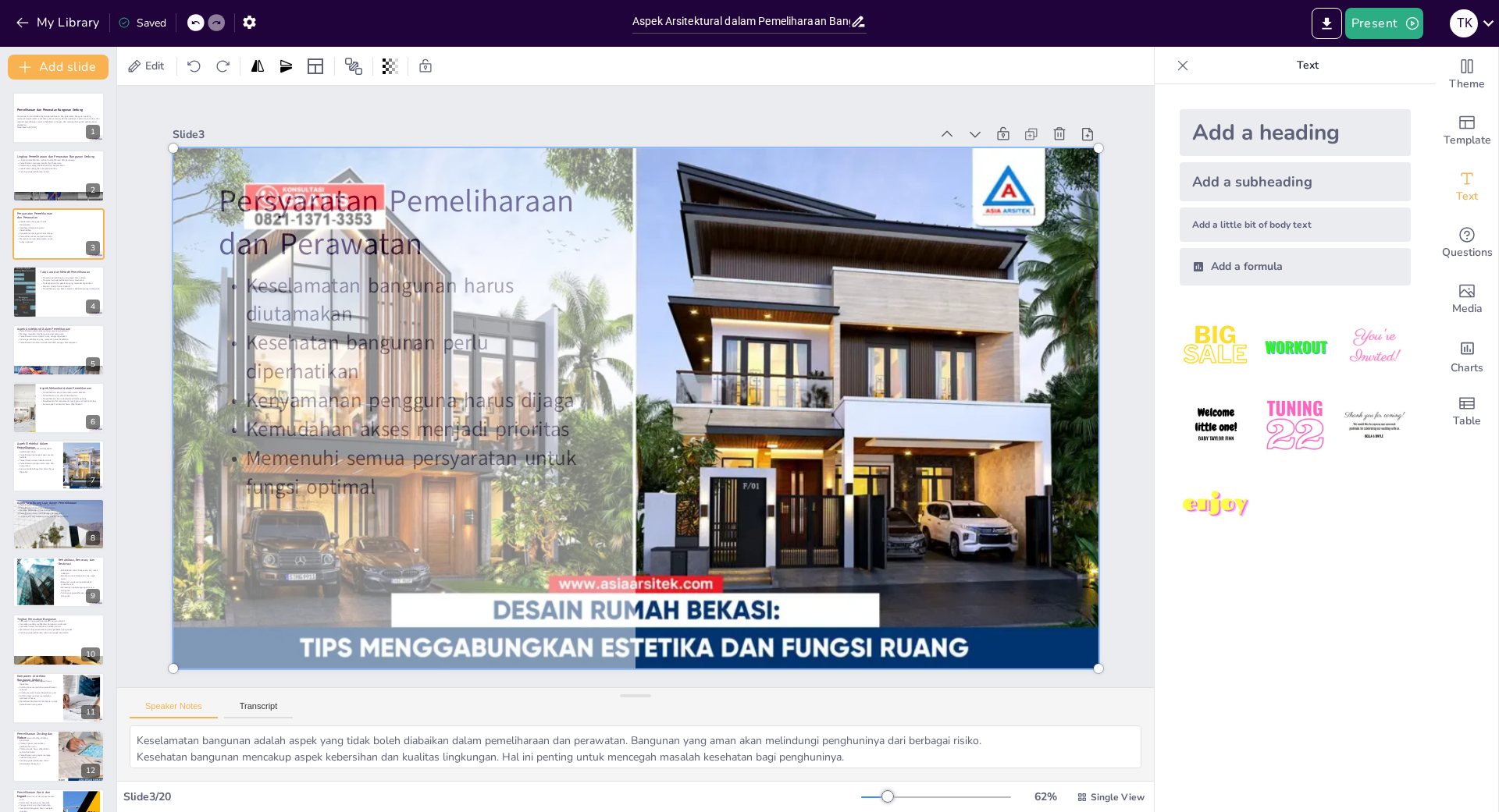
click at [1250, 584] on div "Add a heading Add a subheading Add a little bit of body text Add a formula" at bounding box center [1294, 448] width 281 height 728
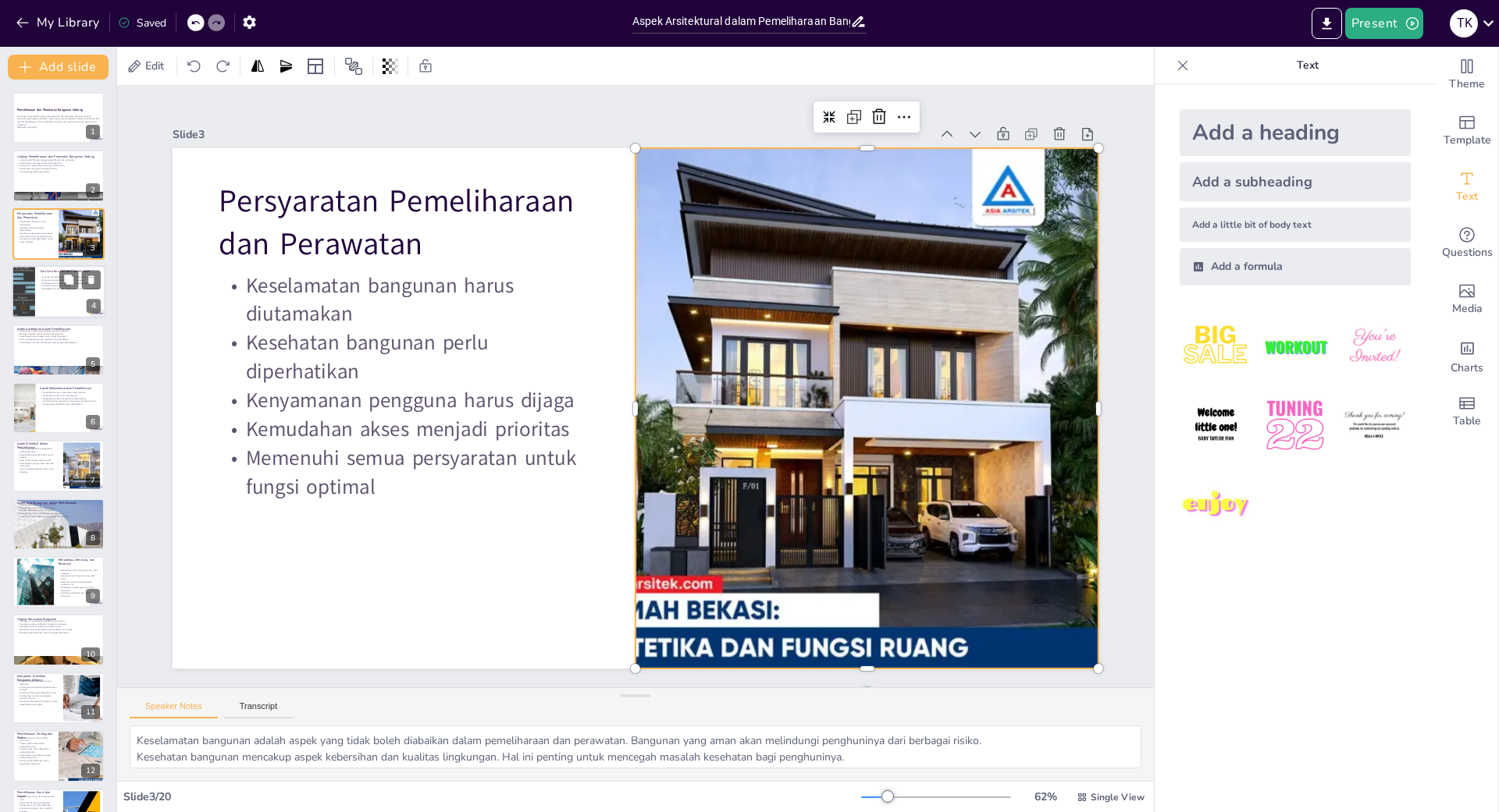
click at [39, 298] on div at bounding box center [59, 292] width 94 height 53
checkbox input "true"
type textarea "Mengikuti prosedur pemeliharaan yang tepat sangat penting untuk memastikan bahw…"
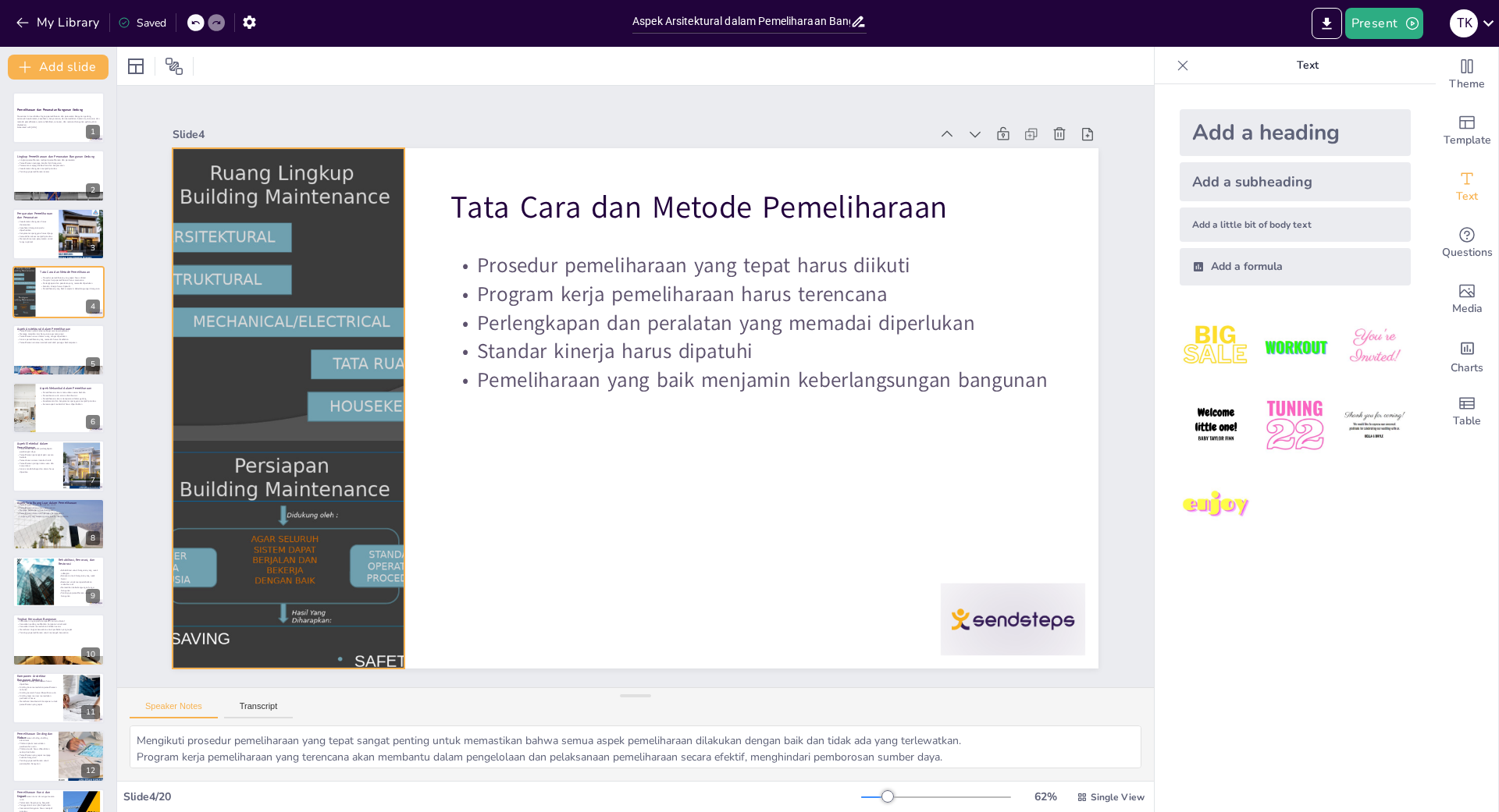
click at [334, 368] on div at bounding box center [288, 408] width 391 height 520
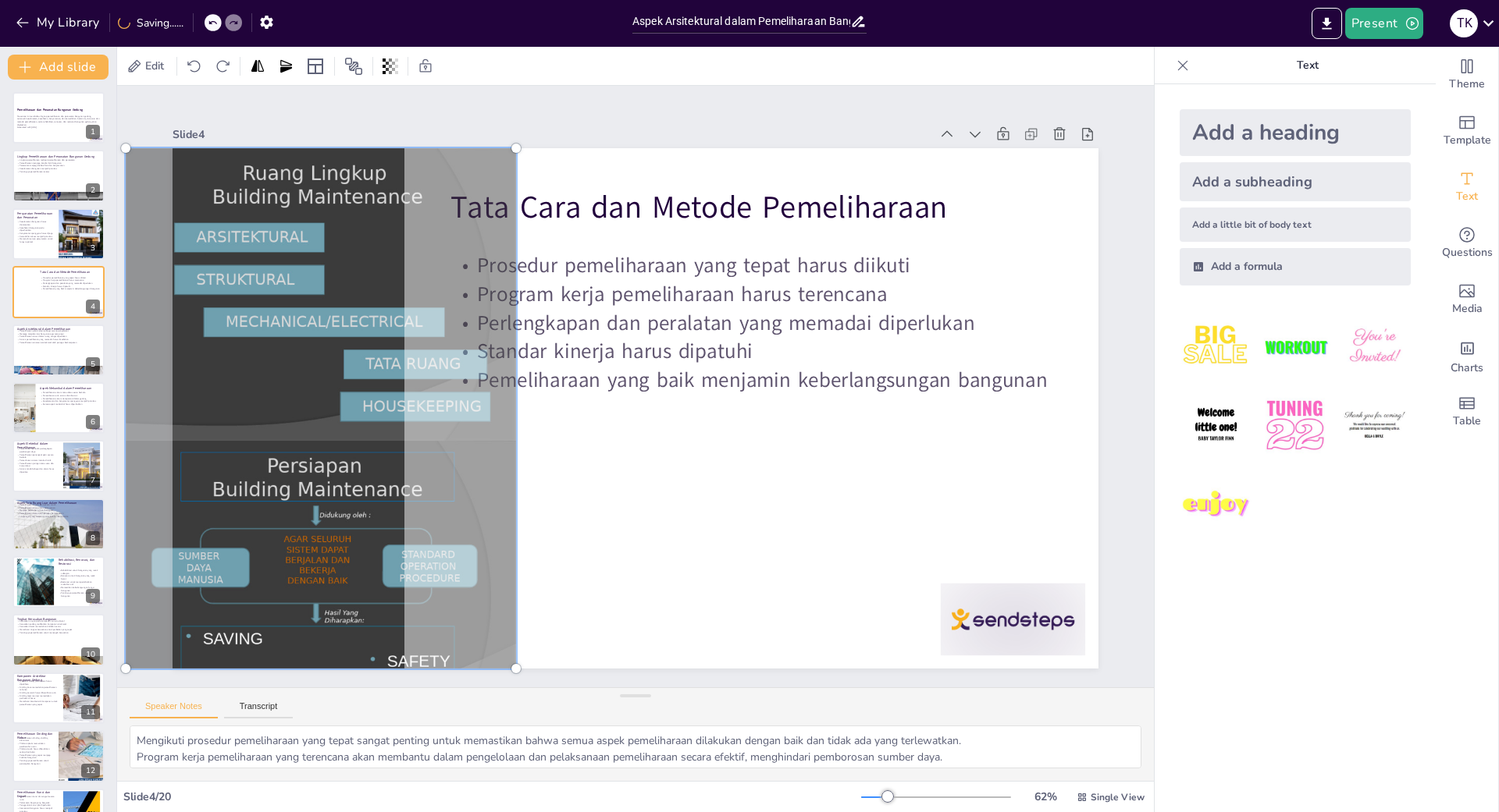
drag, startPoint x: 334, startPoint y: 368, endPoint x: 366, endPoint y: 365, distance: 32.1
click at [366, 365] on div at bounding box center [321, 409] width 409 height 540
click at [629, 465] on div "Slide 1 Pemeliharaan dan Perawatan Bangunan Gedung Presentasi ini membahas ling…" at bounding box center [635, 386] width 1037 height 602
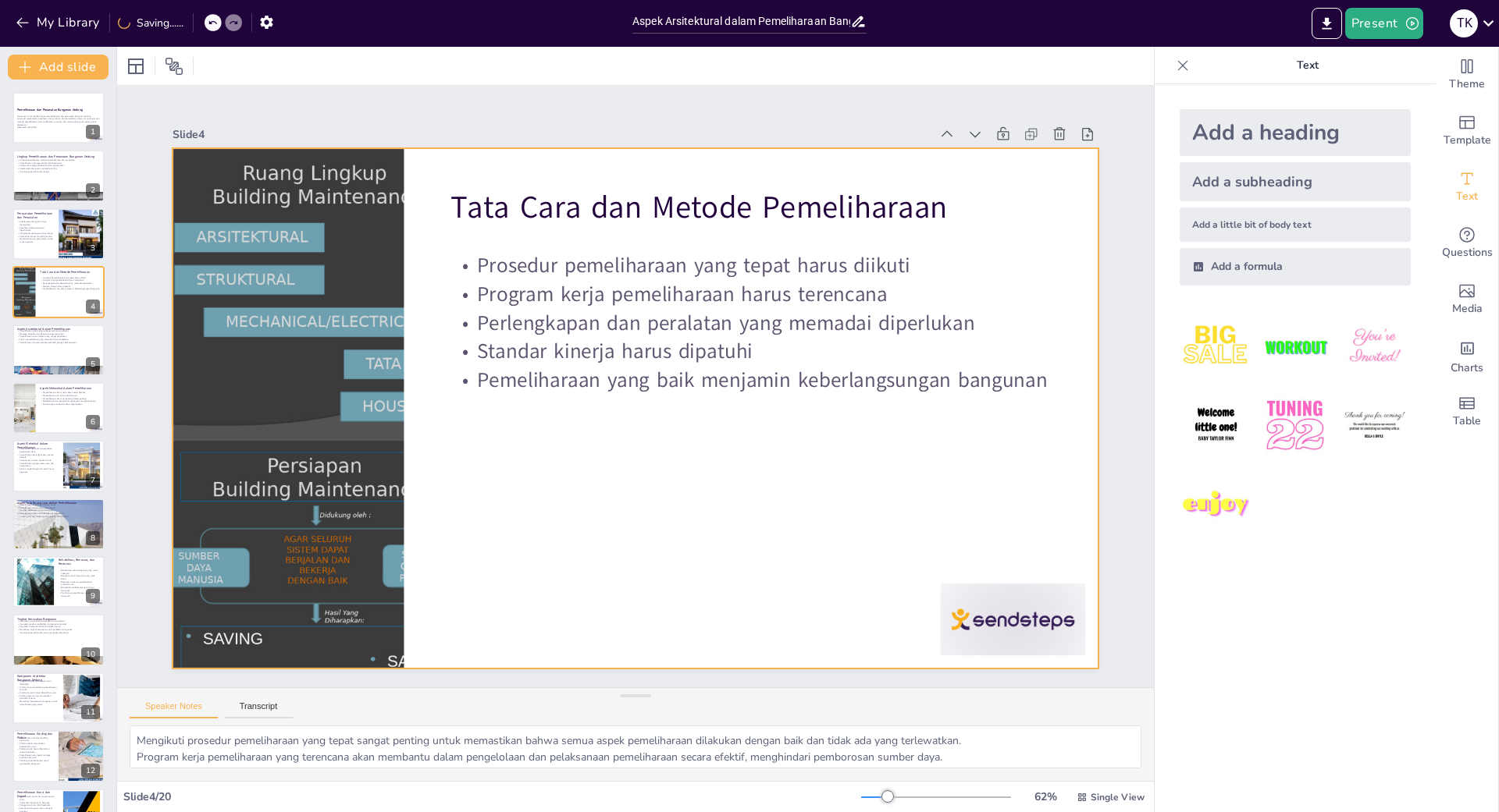
click at [397, 399] on div at bounding box center [321, 408] width 391 height 520
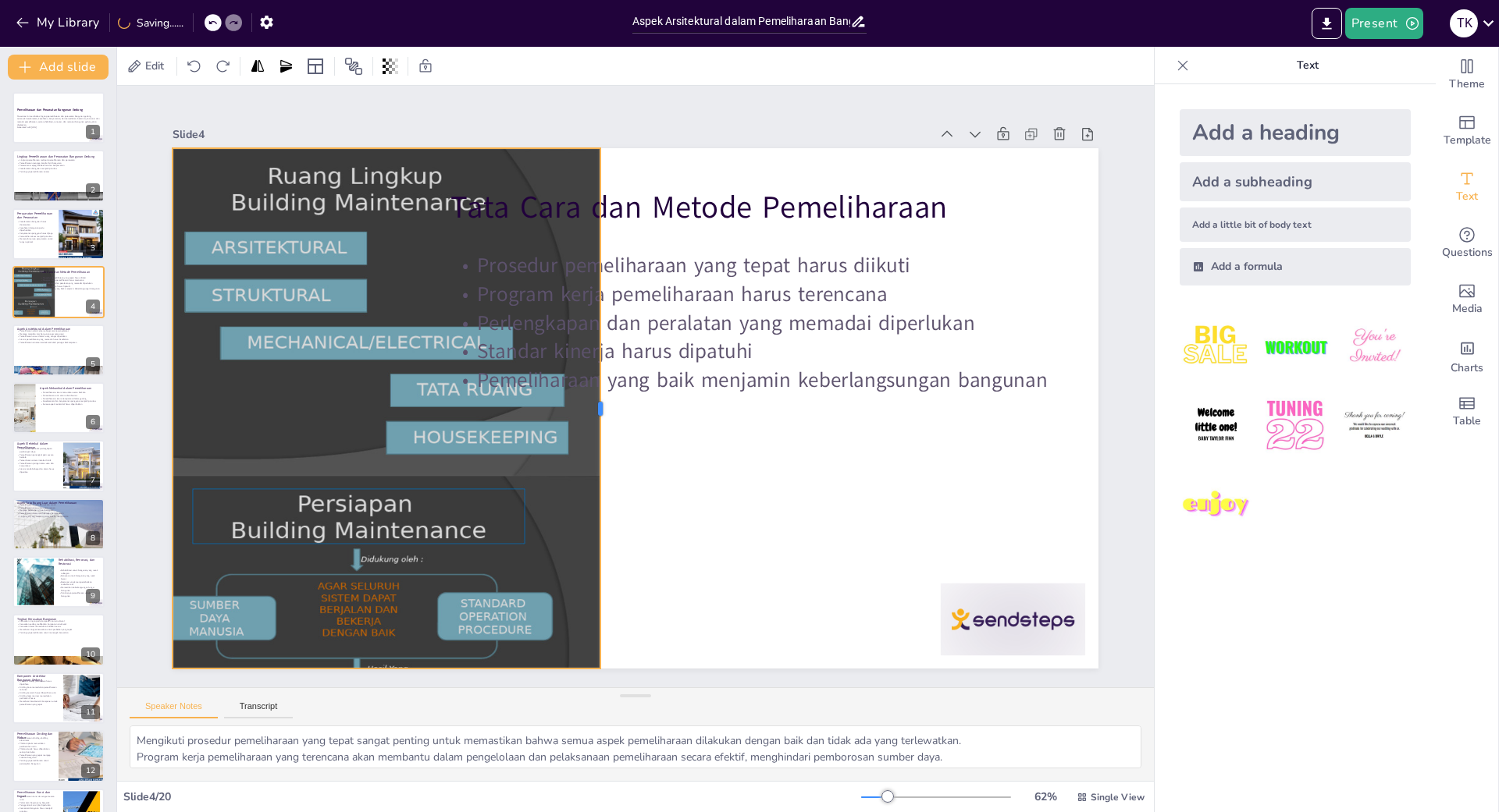
drag, startPoint x: 487, startPoint y: 413, endPoint x: 602, endPoint y: 412, distance: 115.0
click at [602, 412] on div at bounding box center [606, 408] width 13 height 520
click at [431, 416] on div at bounding box center [363, 440] width 475 height 584
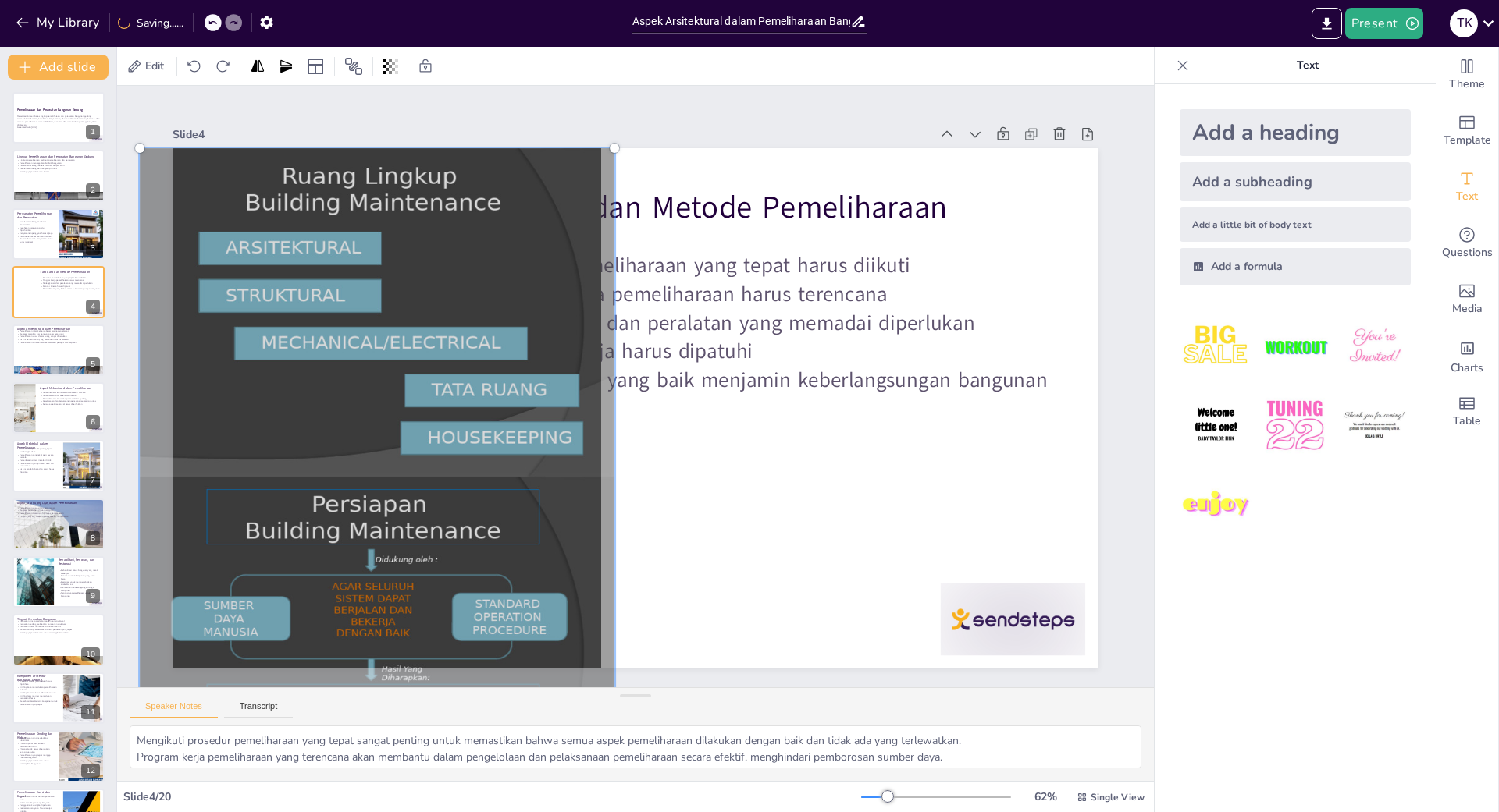
drag, startPoint x: 434, startPoint y: 416, endPoint x: 573, endPoint y: 468, distance: 148.4
click at [398, 422] on div at bounding box center [377, 440] width 494 height 603
click at [729, 500] on div at bounding box center [635, 408] width 926 height 520
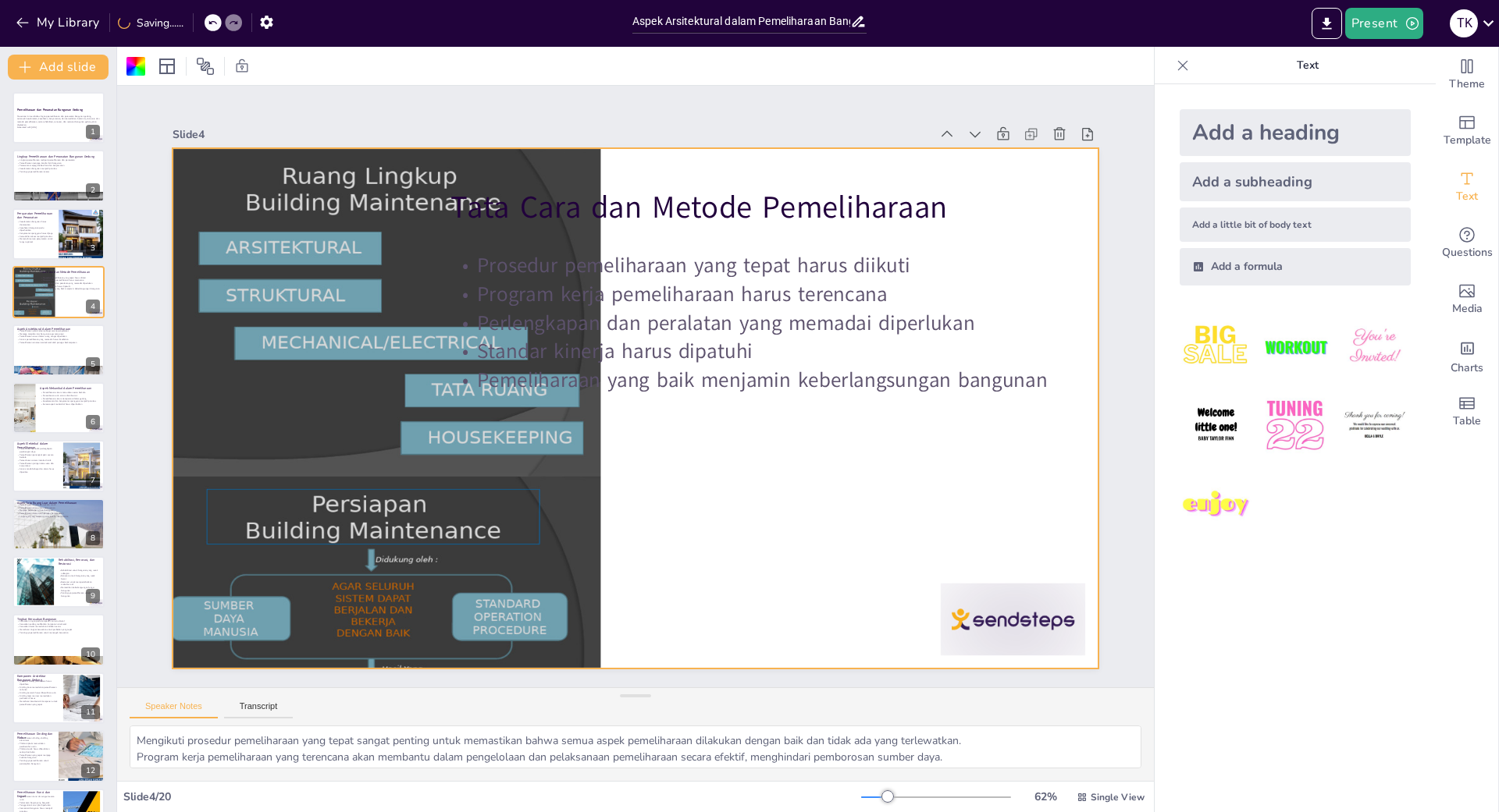
click at [990, 585] on div at bounding box center [1013, 620] width 144 height 73
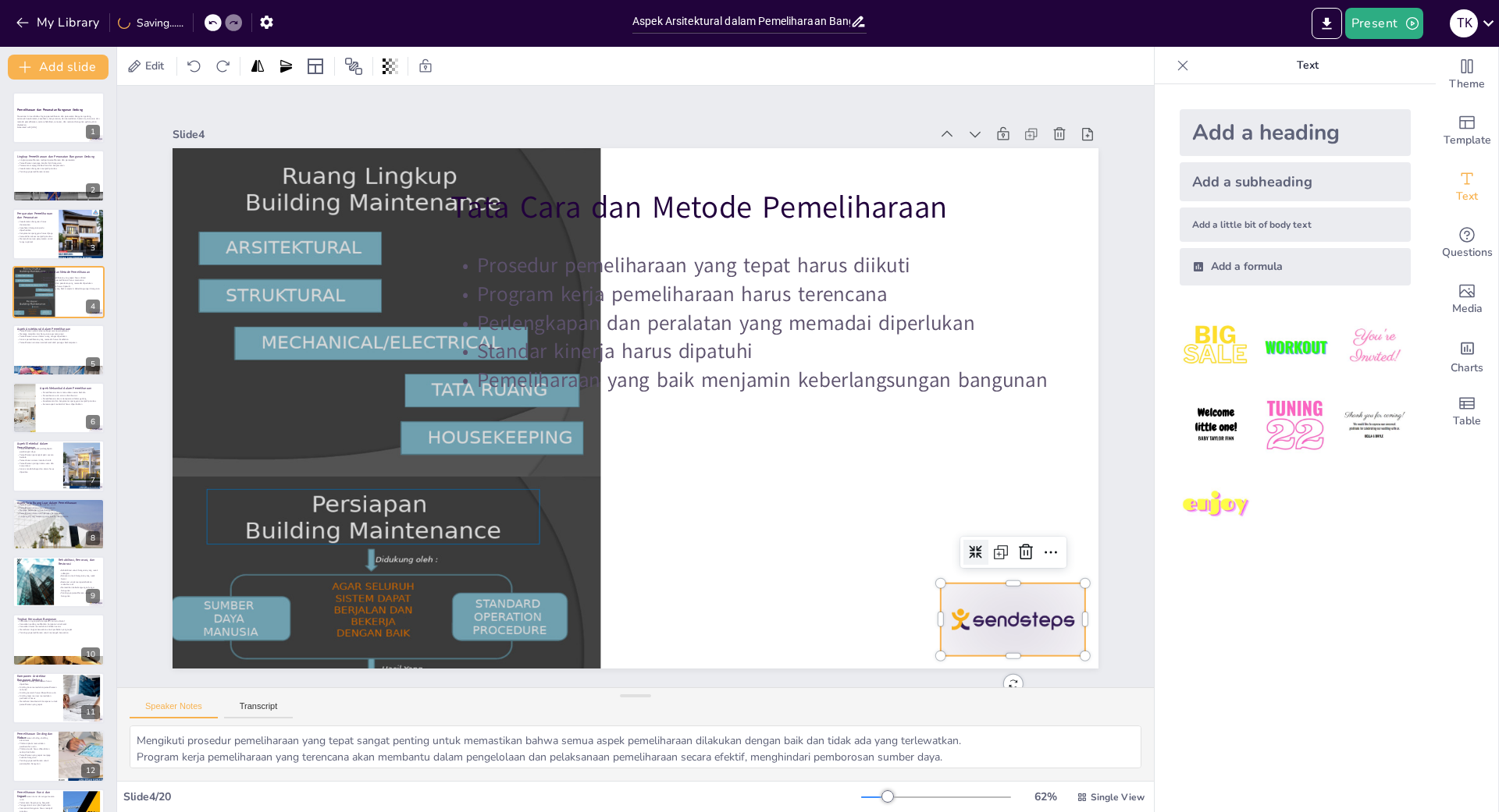
click at [806, 523] on div at bounding box center [635, 408] width 926 height 520
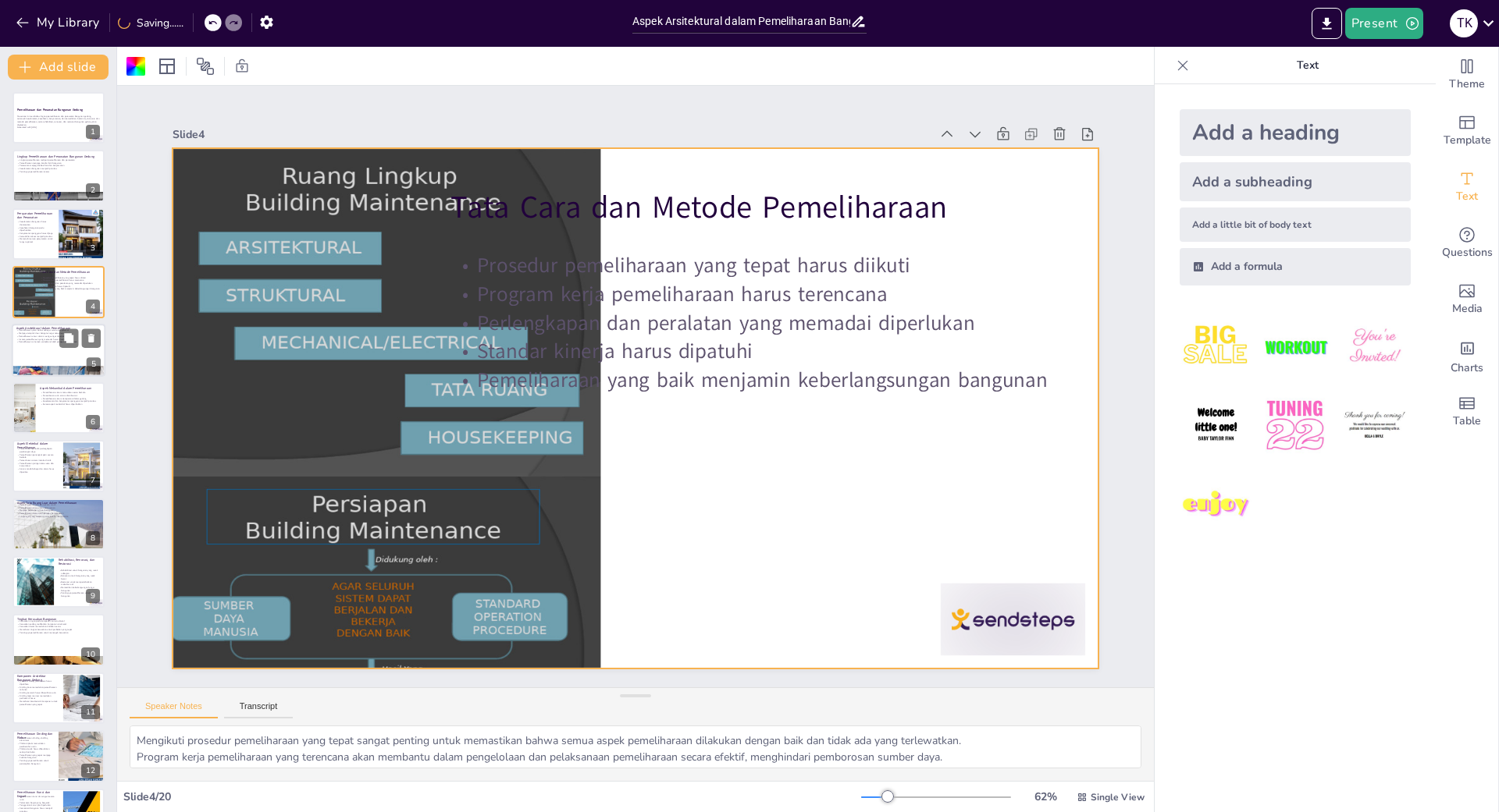
click at [78, 359] on div at bounding box center [59, 349] width 94 height 53
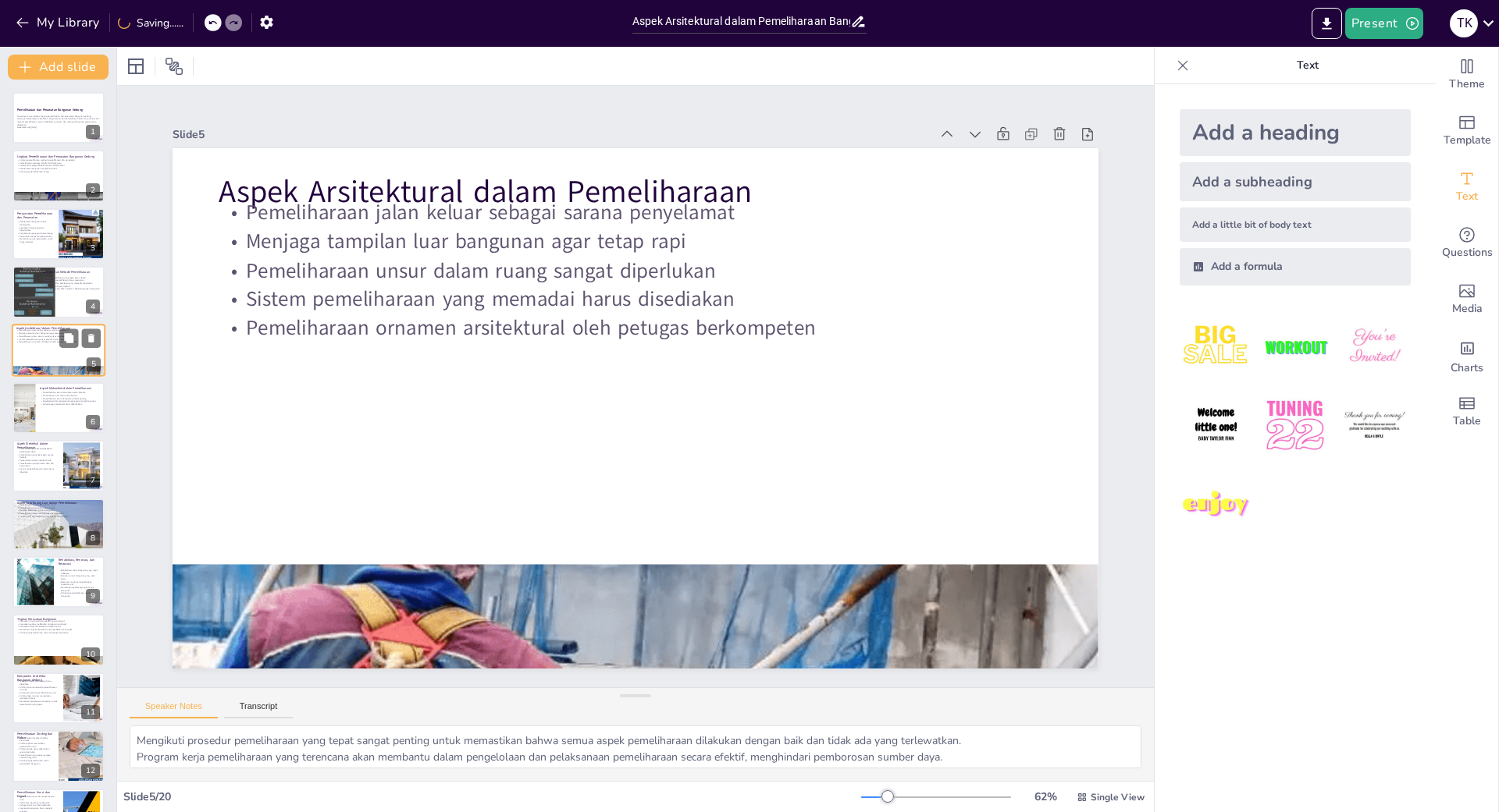
checkbox input "true"
type textarea "Memastikan jalan keluar dalam kondisi baik sangat penting untuk keselamatan pen…"
click at [53, 294] on div at bounding box center [33, 295] width 49 height 59
checkbox input "true"
type textarea "Mengikuti prosedur pemeliharaan yang tepat sangat penting untuk memastikan bahw…"
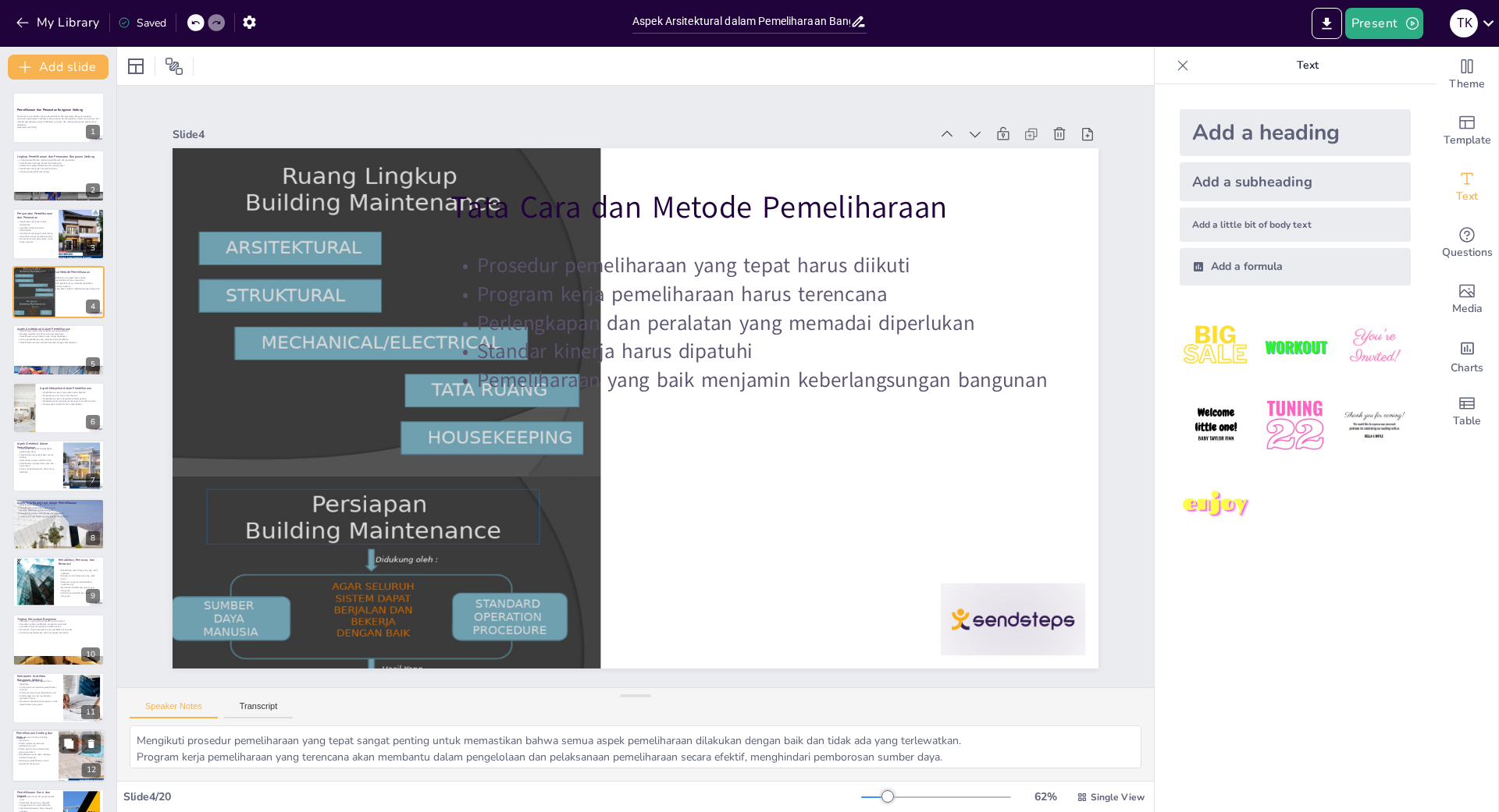
scroll to position [447, 0]
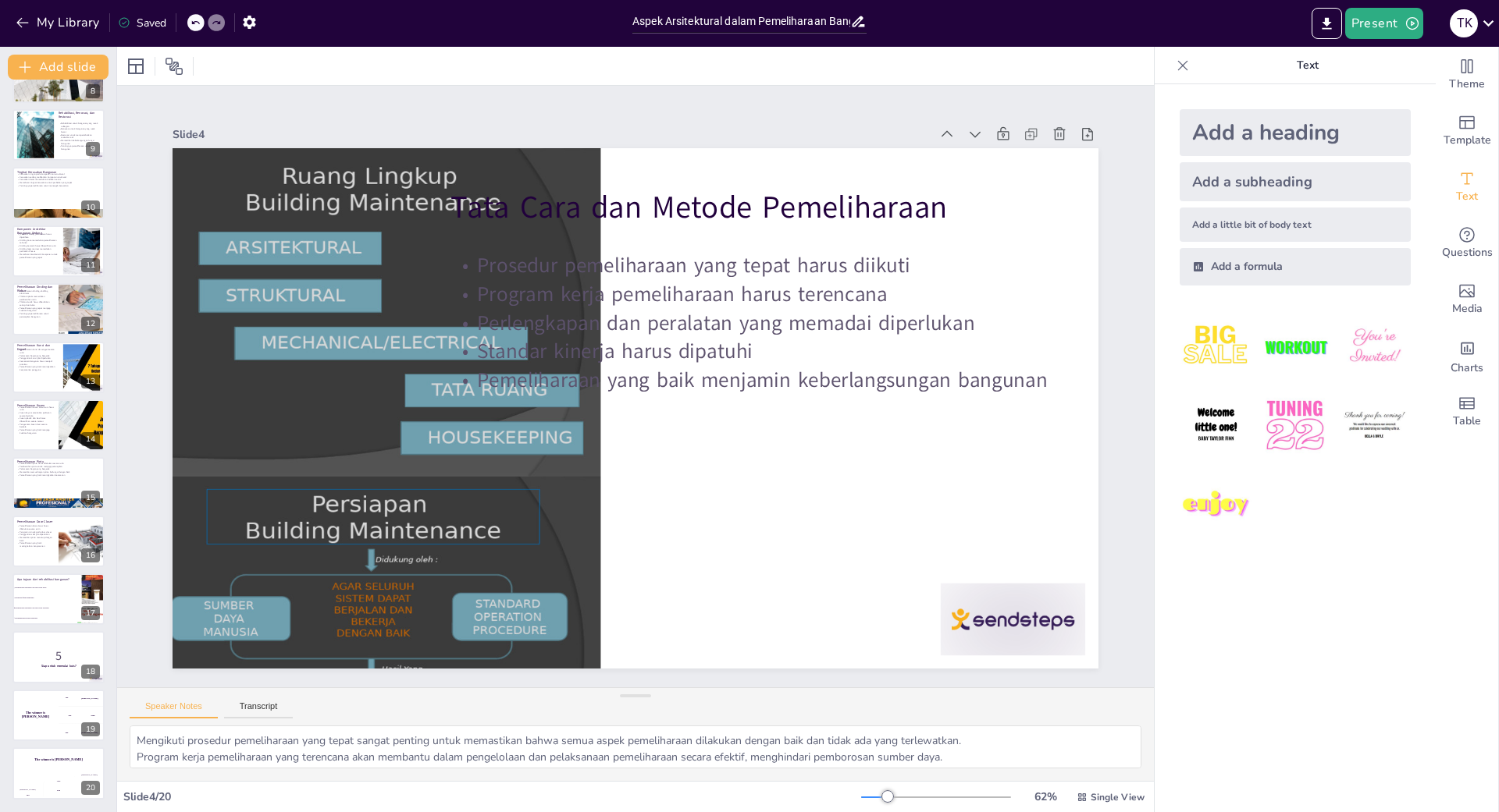
checkbox input "true"
